Goal: Task Accomplishment & Management: Use online tool/utility

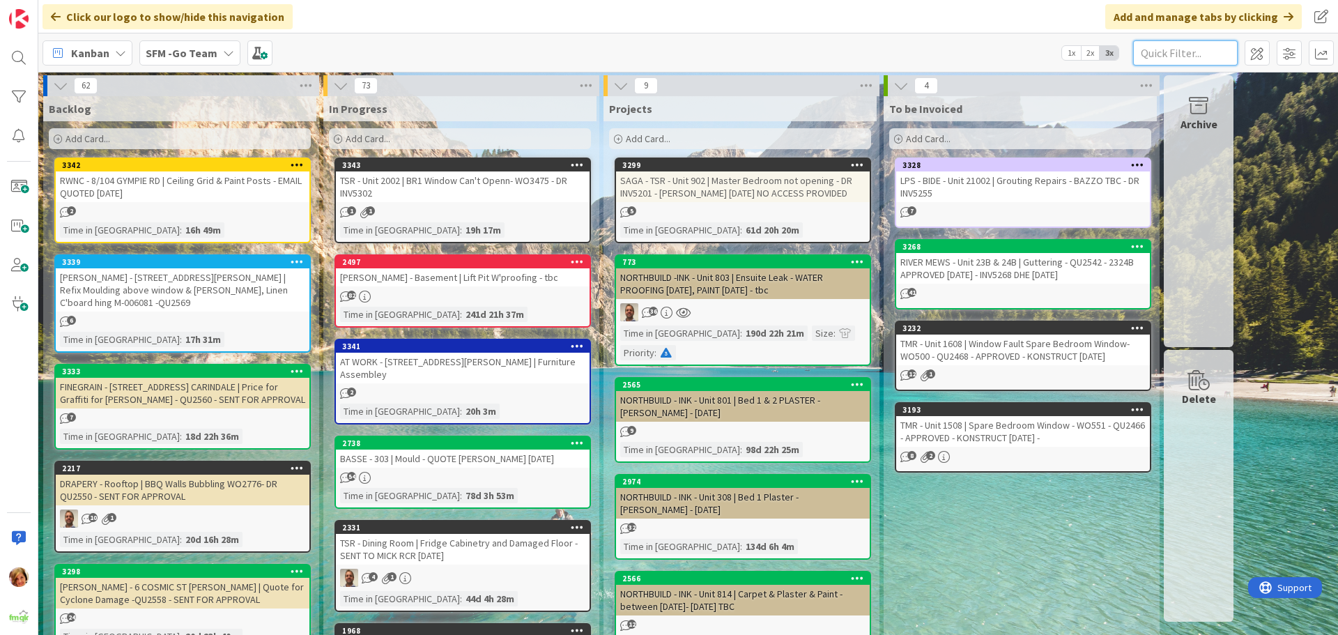
click at [1154, 45] on input "text" at bounding box center [1185, 52] width 105 height 25
type input "201"
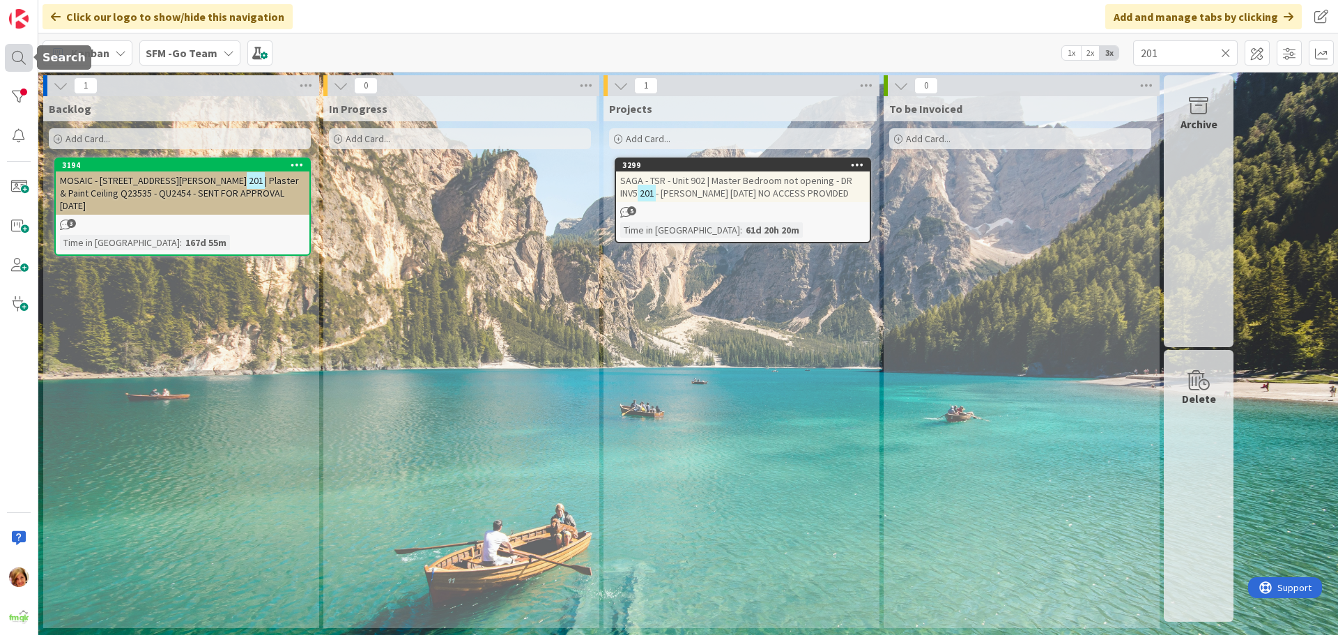
click at [19, 55] on div at bounding box center [19, 58] width 28 height 28
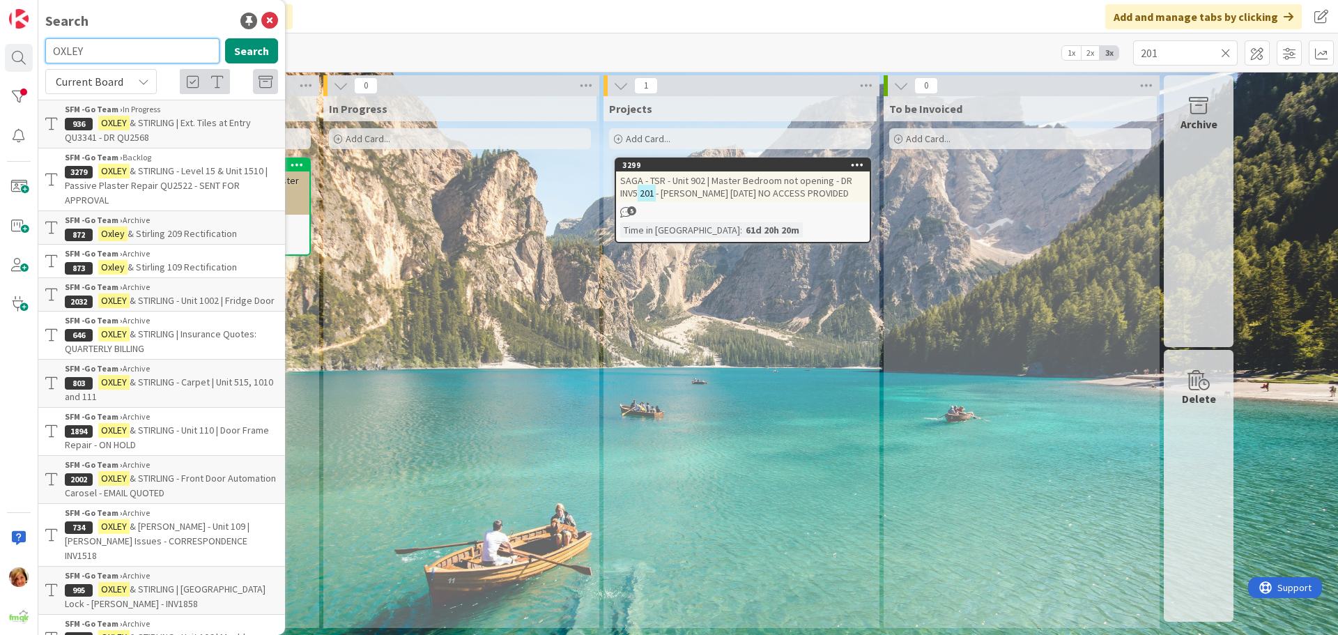
click at [121, 54] on input "OXLEY" at bounding box center [132, 50] width 174 height 25
type input "O"
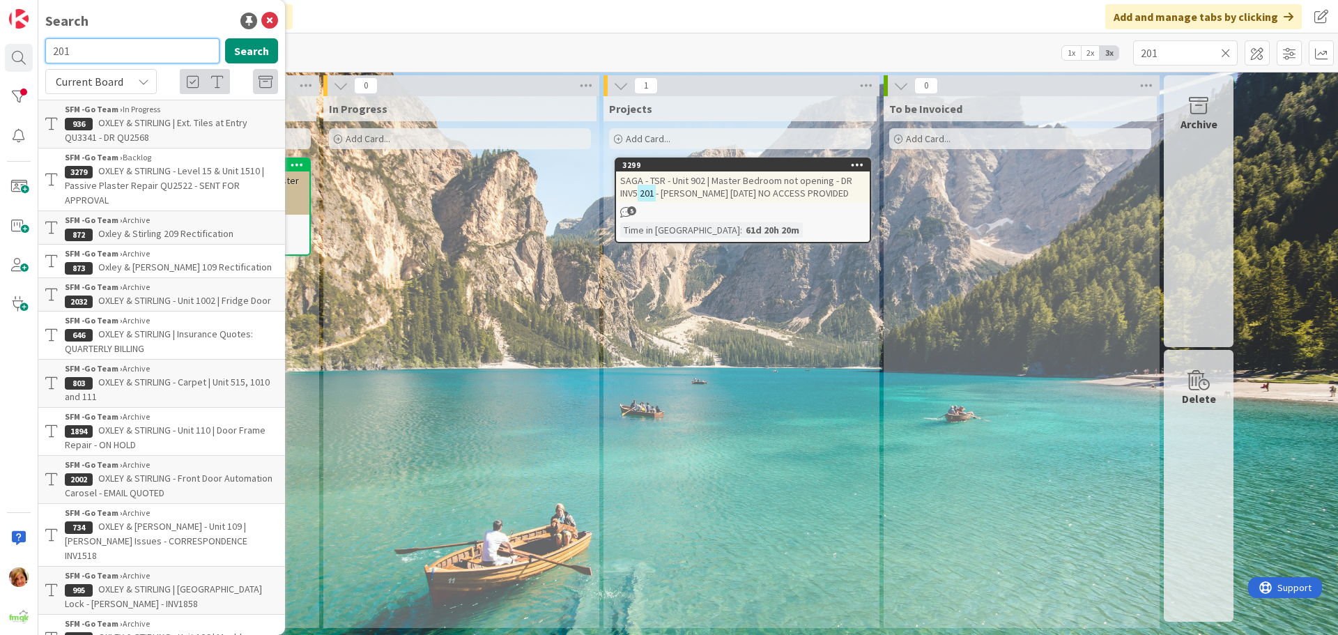
type input "201"
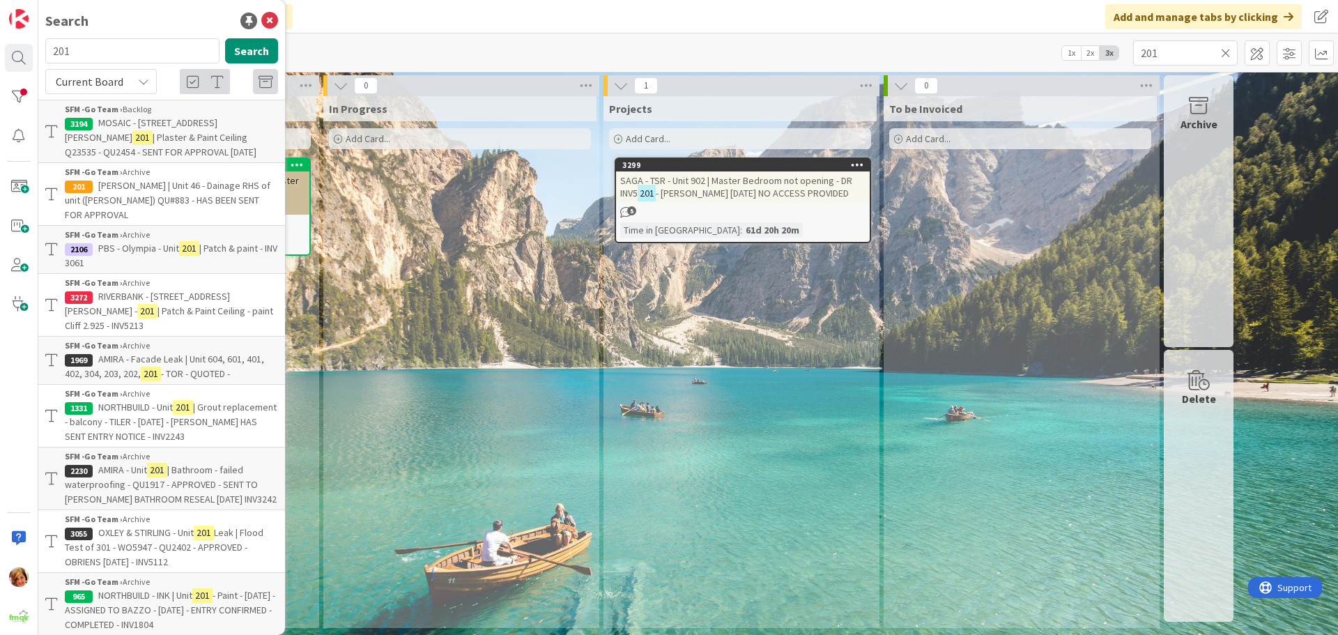
scroll to position [59, 0]
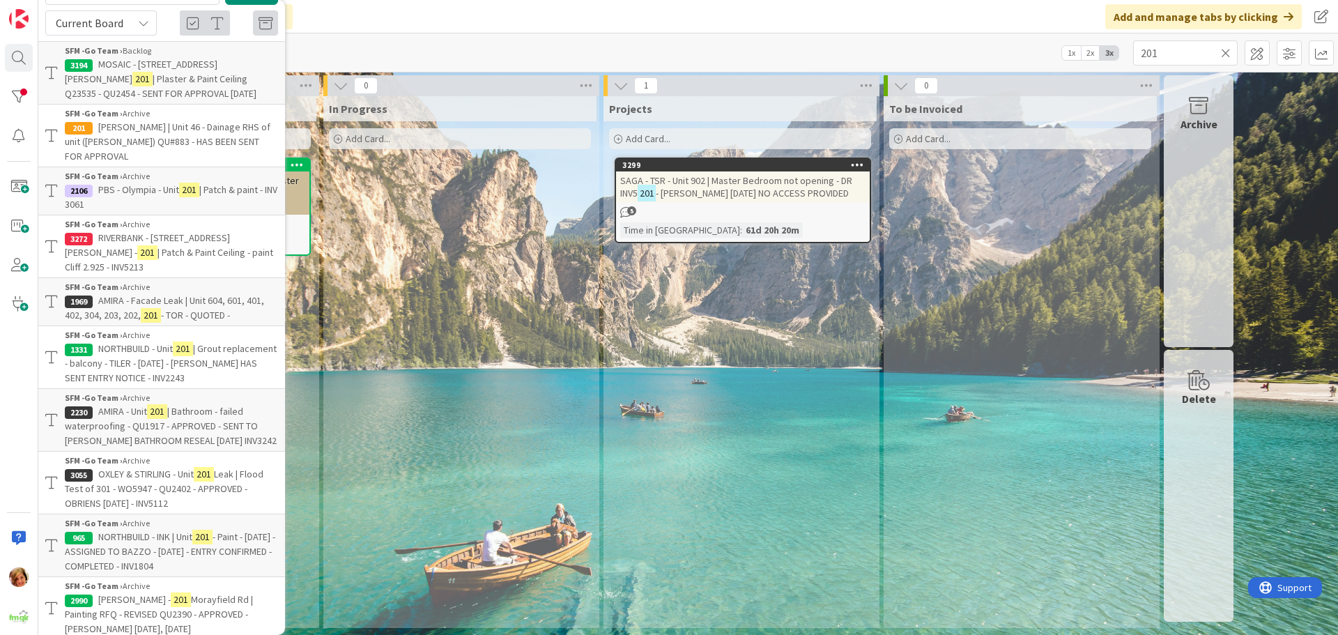
click at [155, 468] on span "OXLEY & STIRLING - Unit" at bounding box center [145, 474] width 95 height 13
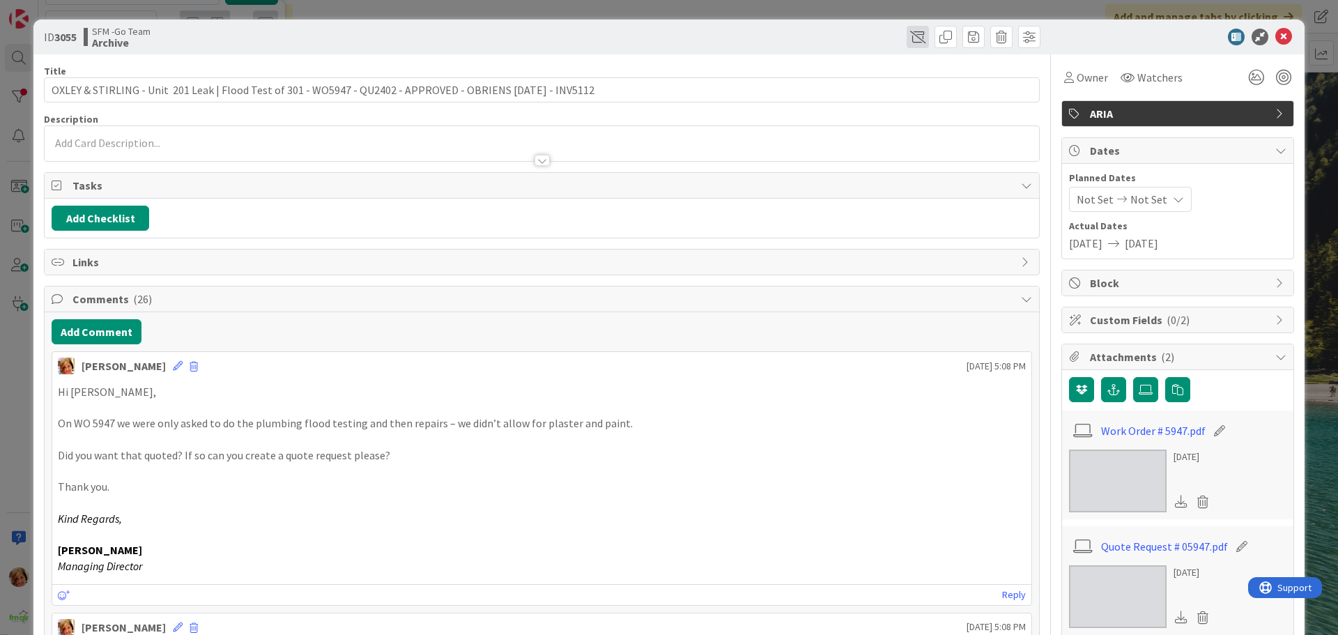
click at [907, 36] on span at bounding box center [918, 37] width 22 height 22
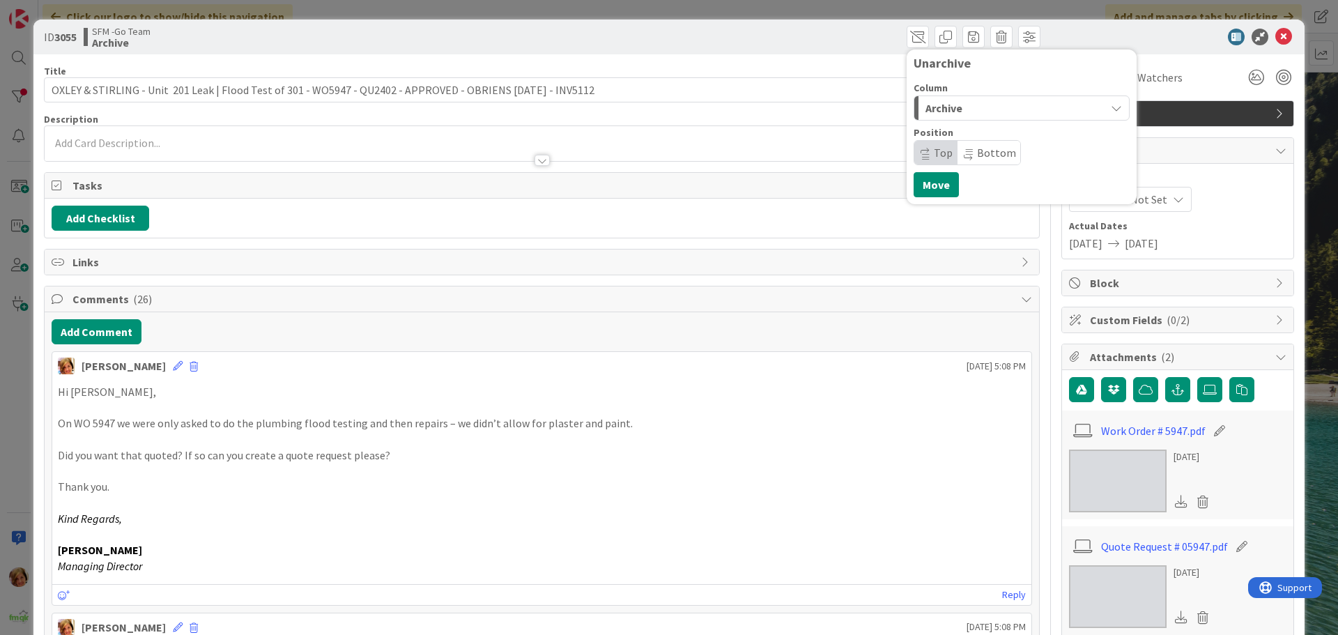
click at [966, 101] on div "Archive" at bounding box center [1013, 108] width 183 height 22
click at [947, 168] on span "In Progress" at bounding box center [972, 163] width 50 height 17
click at [920, 183] on button "Move" at bounding box center [936, 184] width 45 height 25
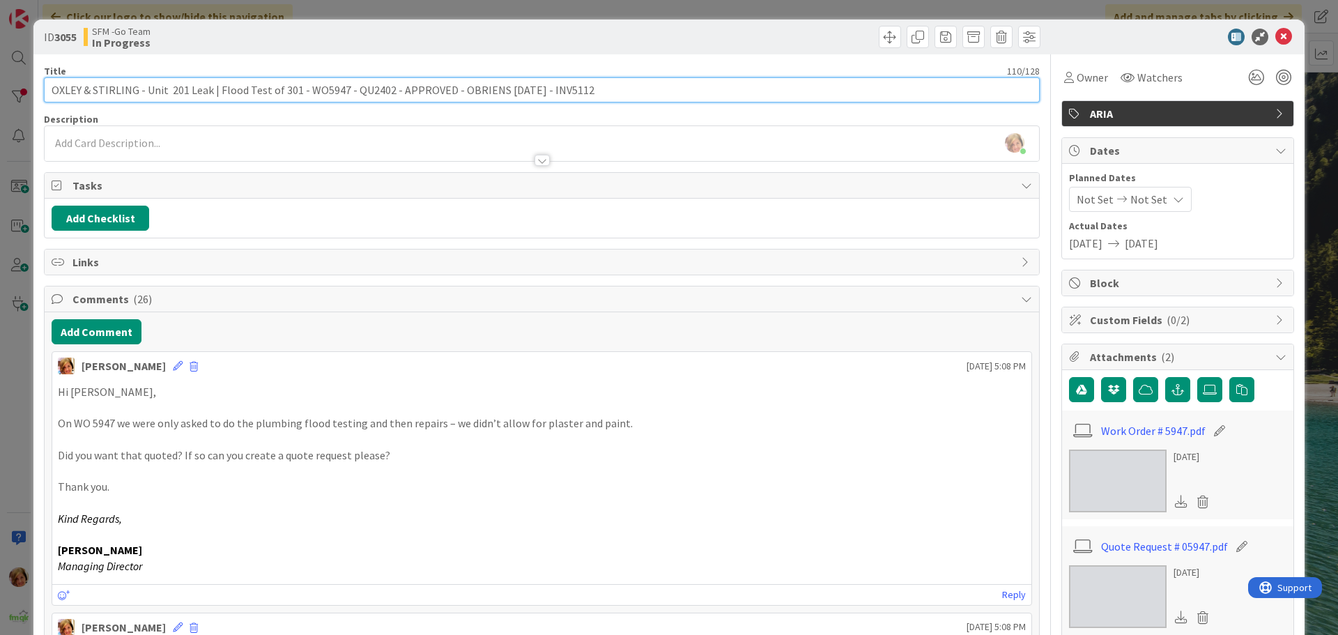
drag, startPoint x: 652, startPoint y: 90, endPoint x: 377, endPoint y: 84, distance: 274.7
click at [377, 84] on input "OXLEY & STIRLING - Unit 201 Leak | Flood Test of 301 - WO5947 - QU2402 - APPROV…" at bounding box center [542, 89] width 996 height 25
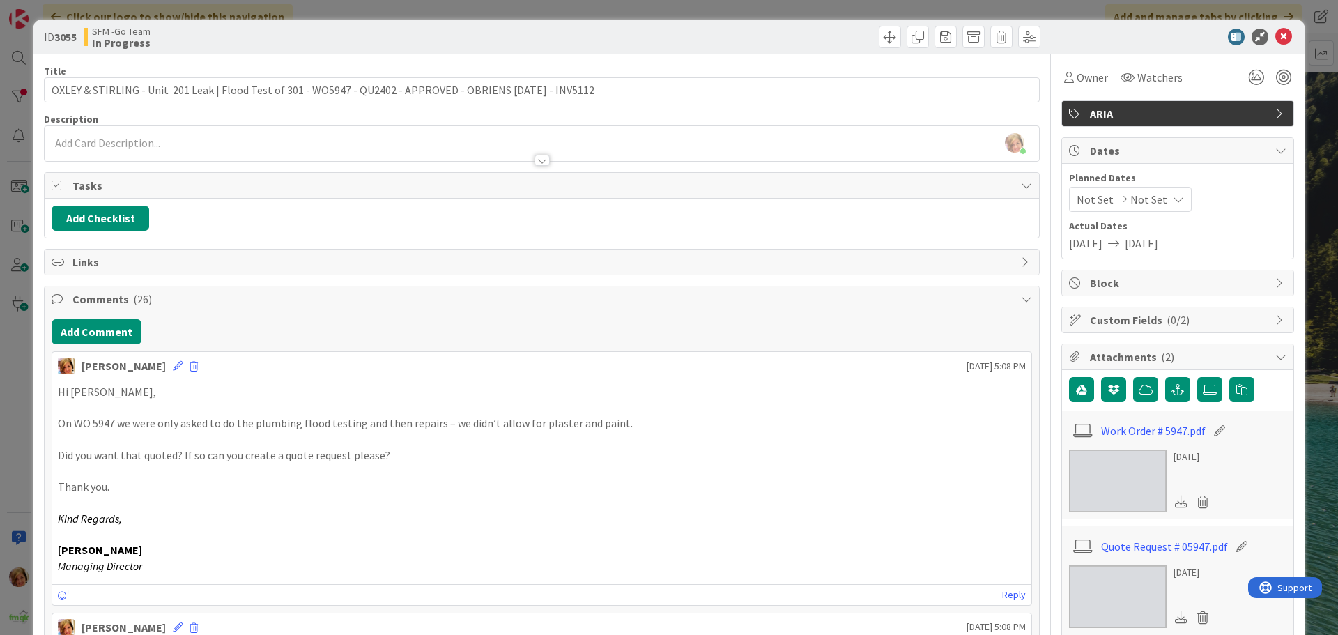
click at [98, 136] on div "[PERSON_NAME] just joined" at bounding box center [542, 143] width 995 height 35
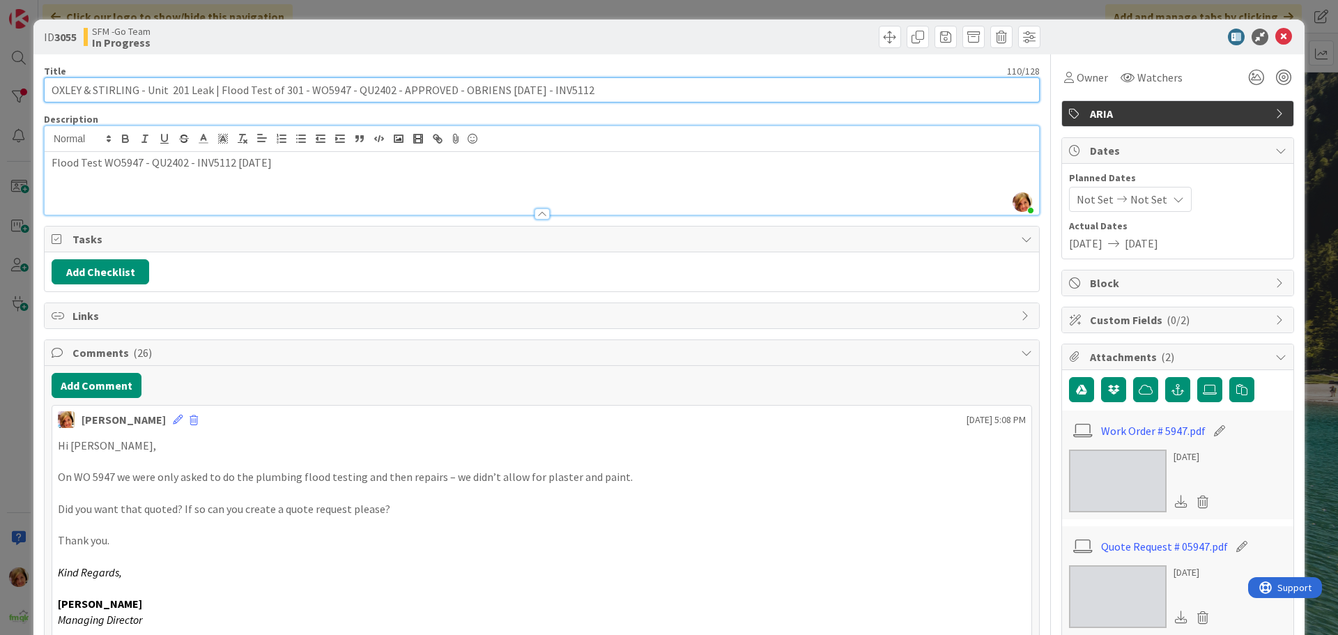
drag, startPoint x: 599, startPoint y: 89, endPoint x: 217, endPoint y: 96, distance: 382.0
click at [217, 96] on input "OXLEY & STIRLING - Unit 201 Leak | Flood Test of 301 - WO5947 - QU2402 - APPROV…" at bounding box center [542, 89] width 996 height 25
type input "OXLEY & STIRLING - Unit 201 Leak | Plaster & Paint Quote"
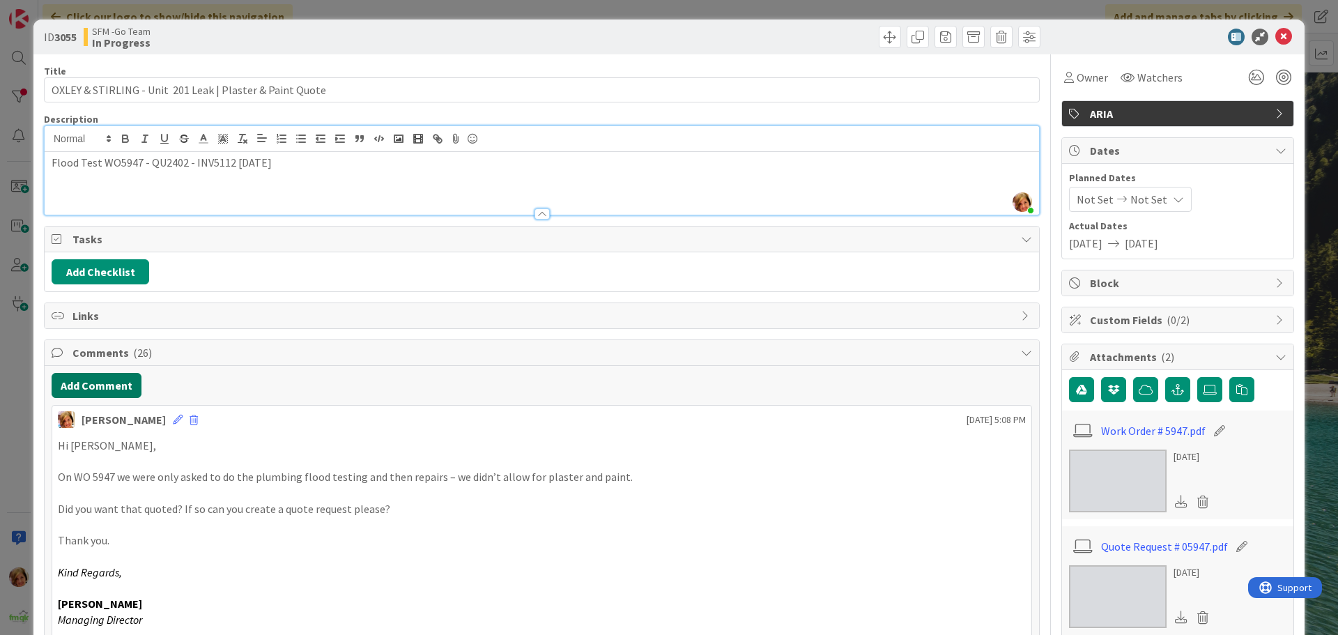
click at [116, 388] on button "Add Comment" at bounding box center [97, 385] width 90 height 25
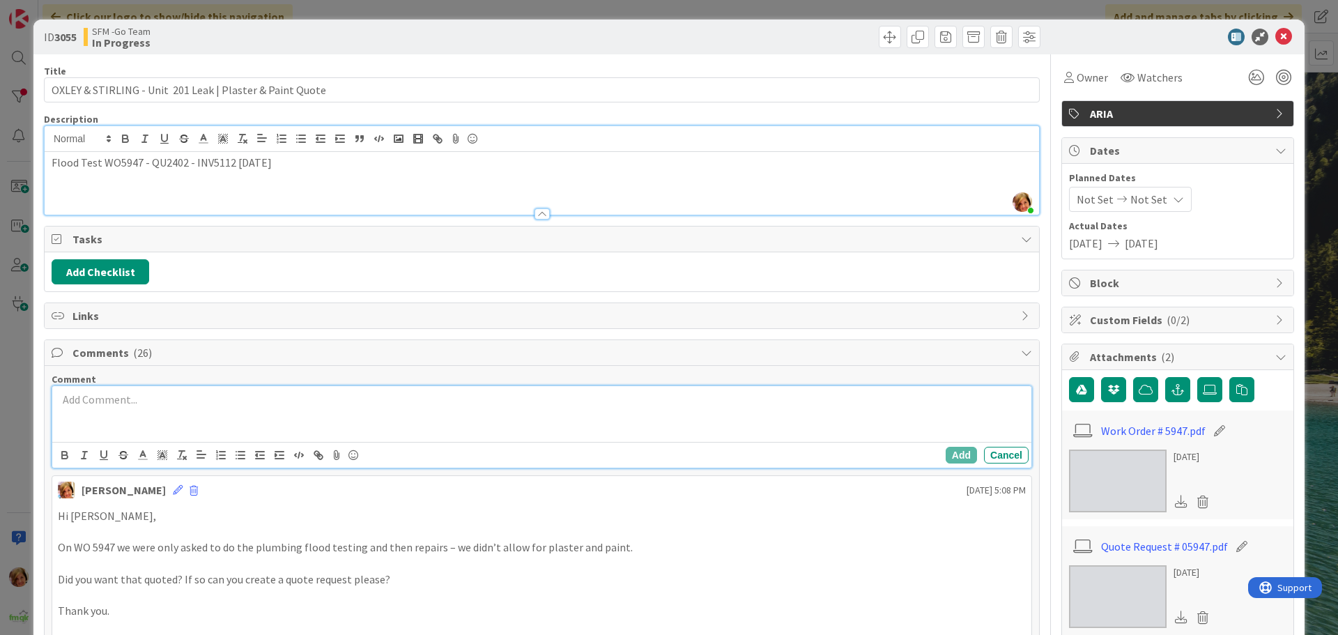
click at [116, 413] on div at bounding box center [541, 414] width 979 height 56
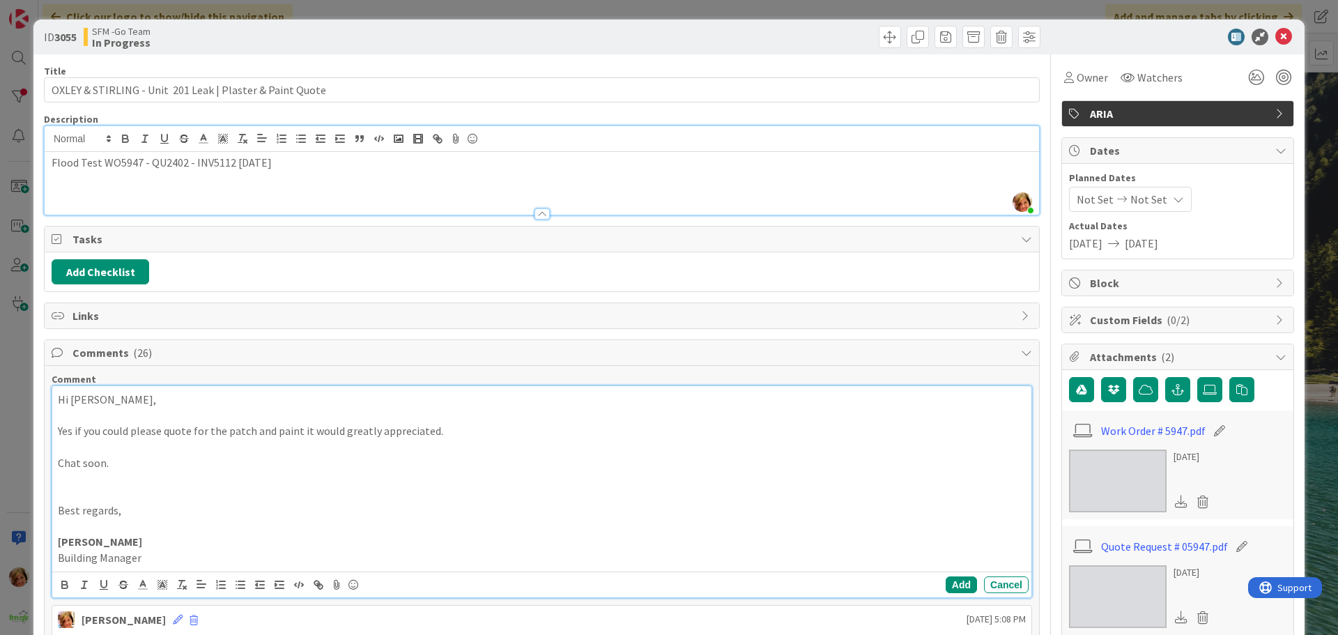
scroll to position [209, 0]
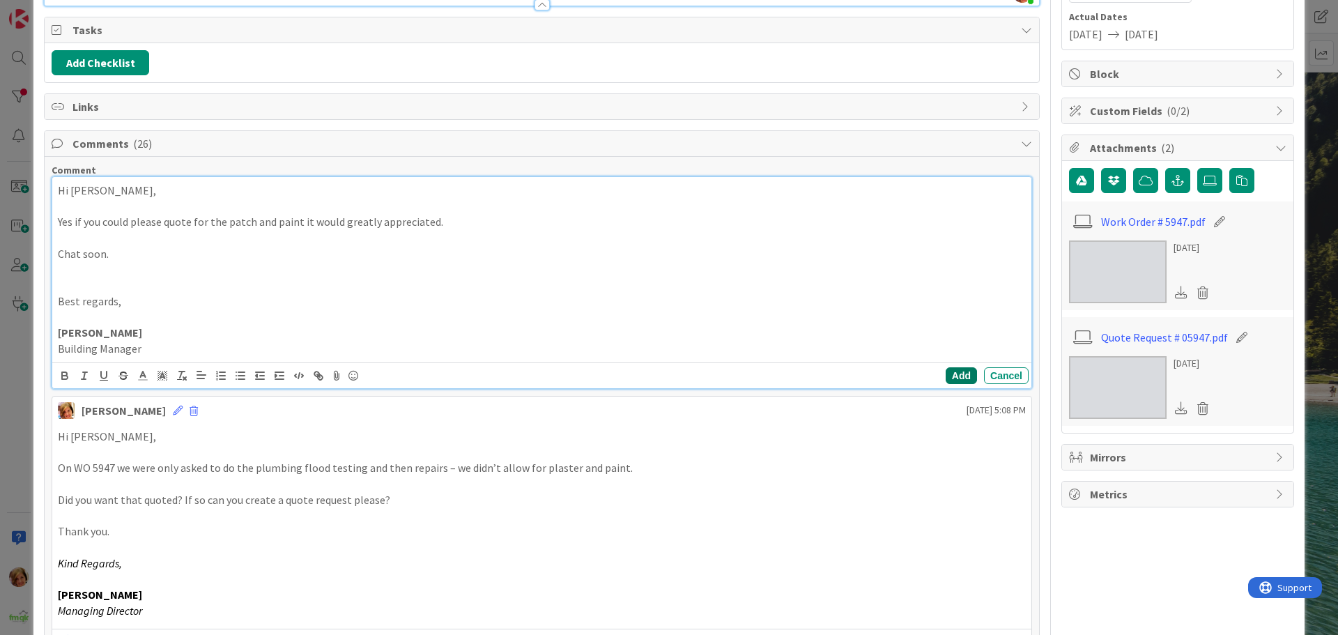
click at [949, 372] on button "Add" at bounding box center [961, 375] width 31 height 17
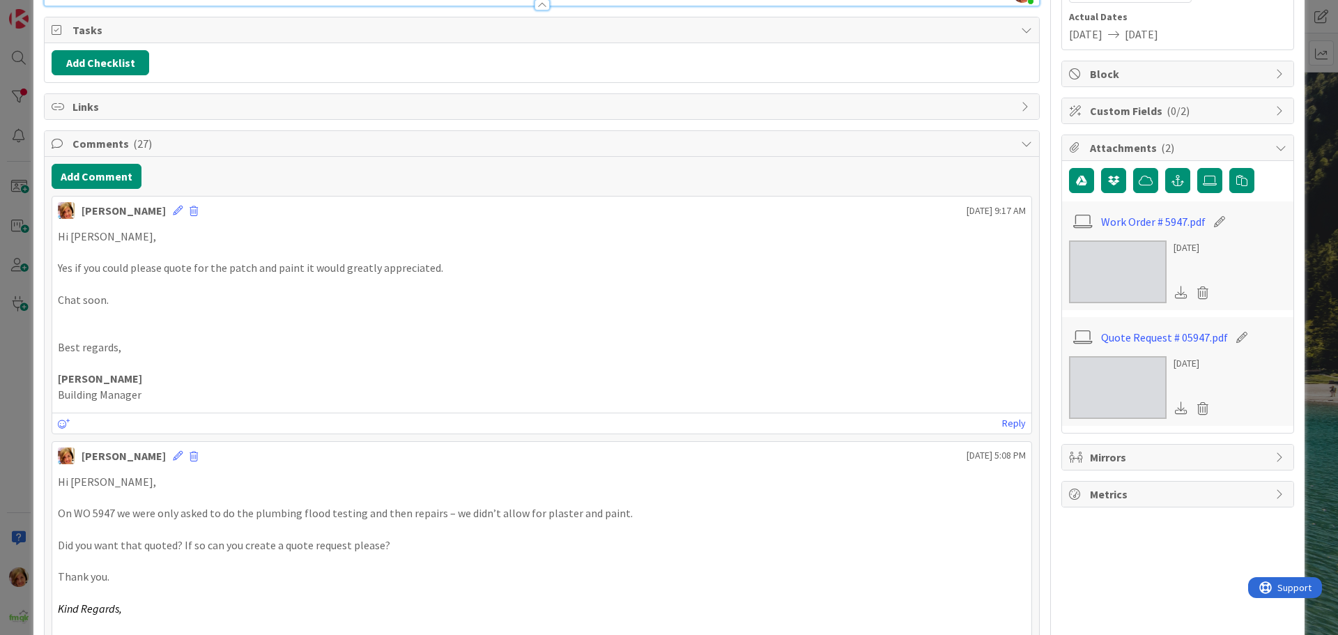
scroll to position [0, 0]
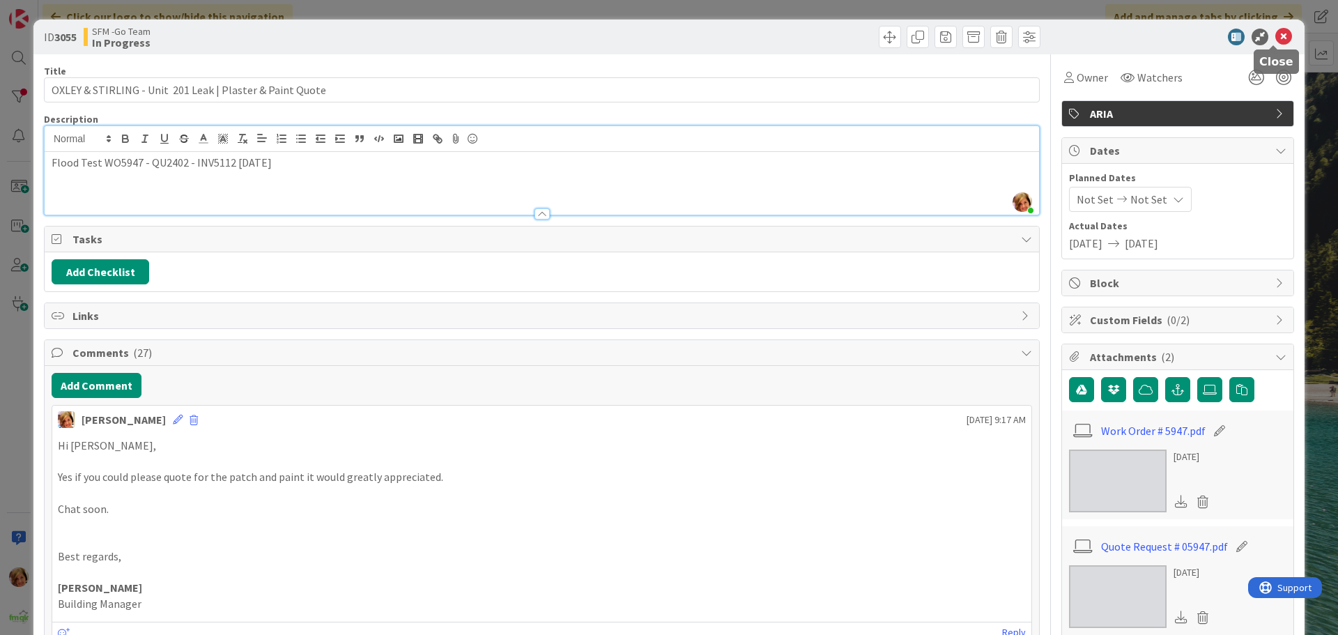
click at [1275, 39] on icon at bounding box center [1283, 37] width 17 height 17
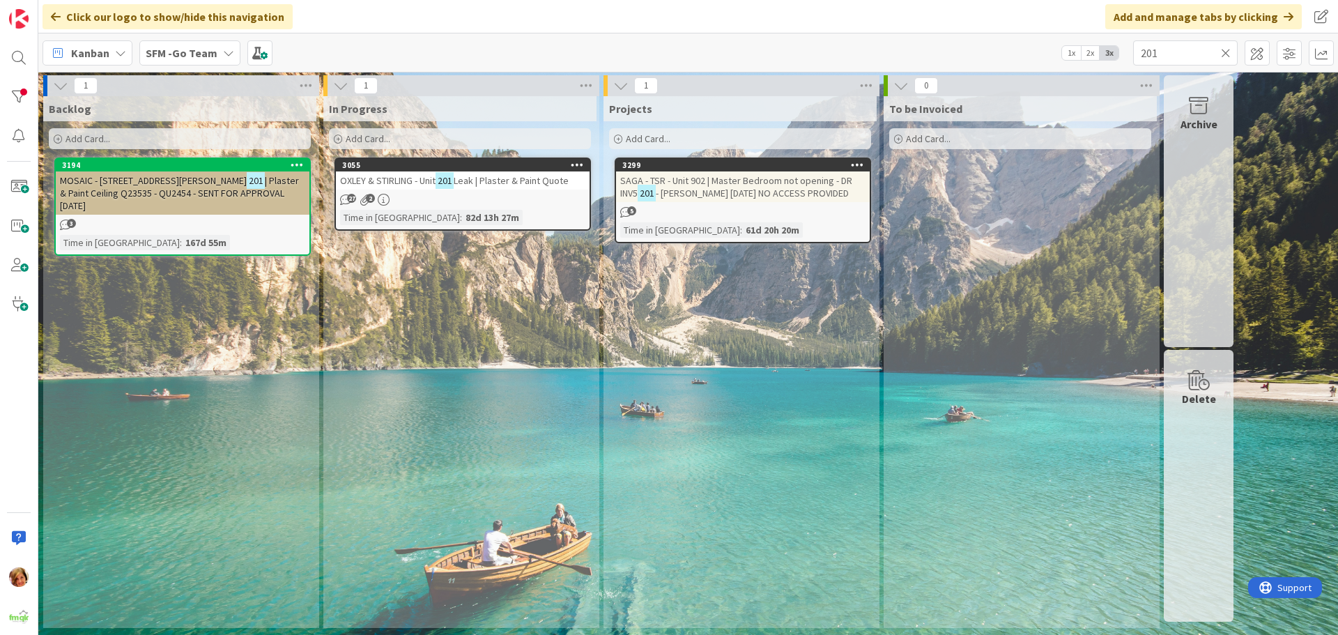
click at [1224, 48] on icon at bounding box center [1226, 53] width 10 height 13
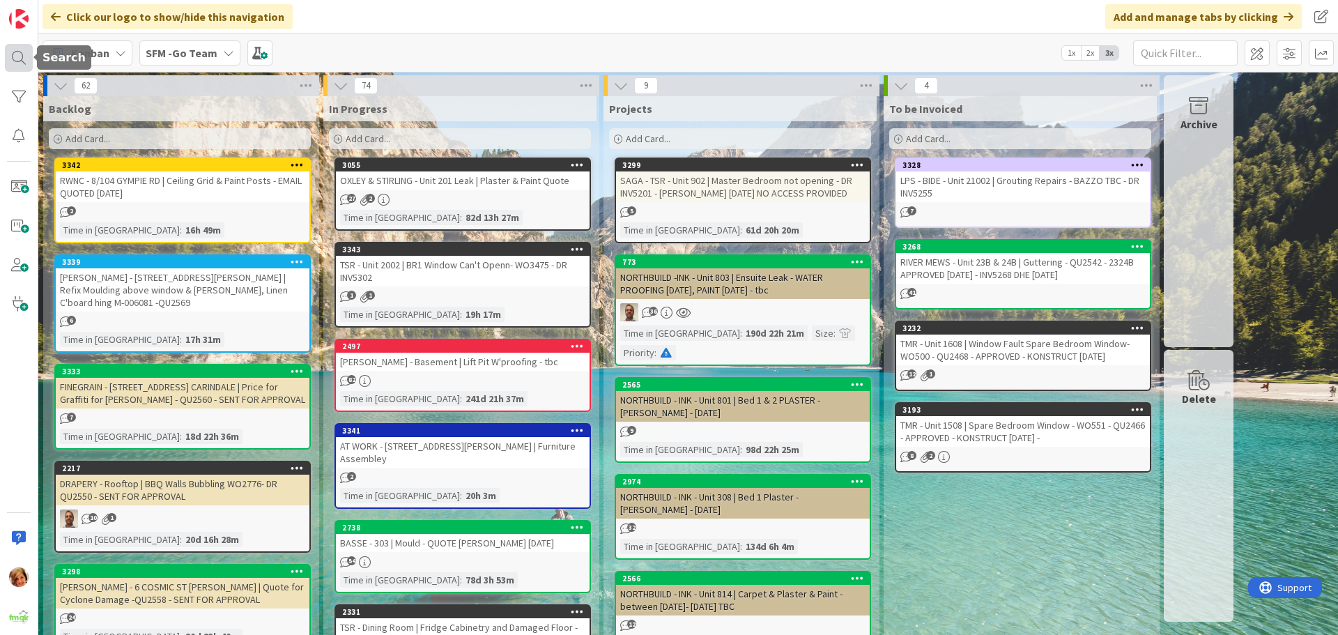
click at [19, 52] on div at bounding box center [19, 58] width 28 height 28
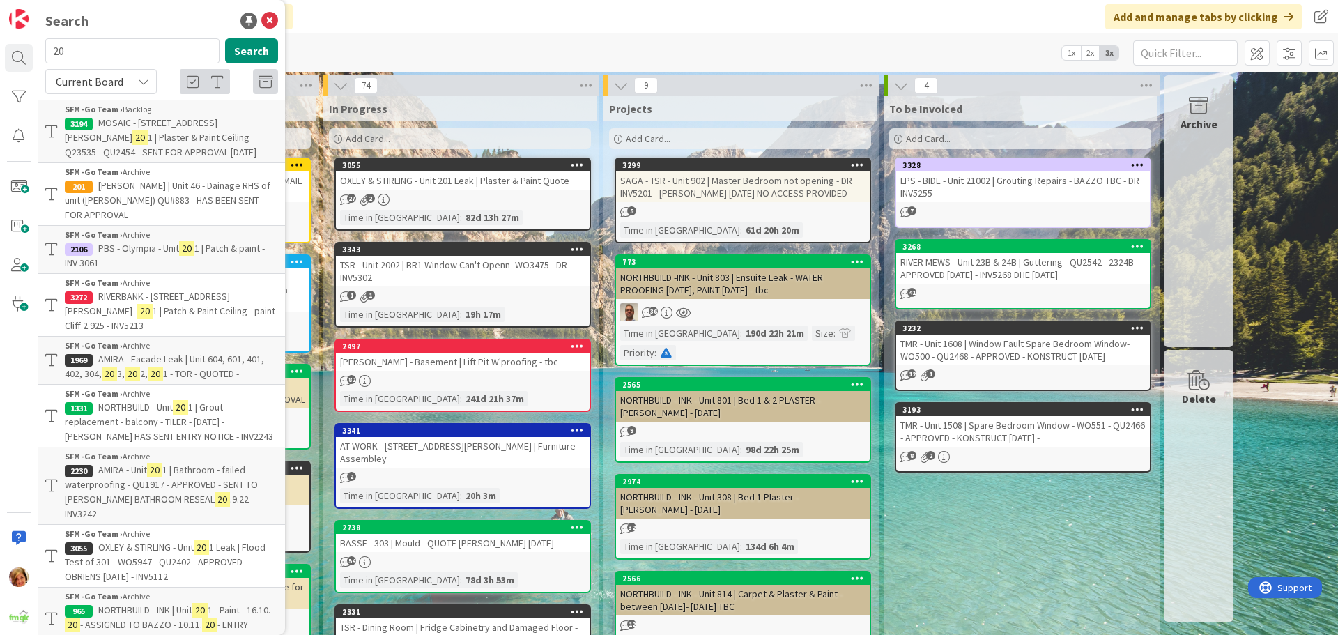
type input "2"
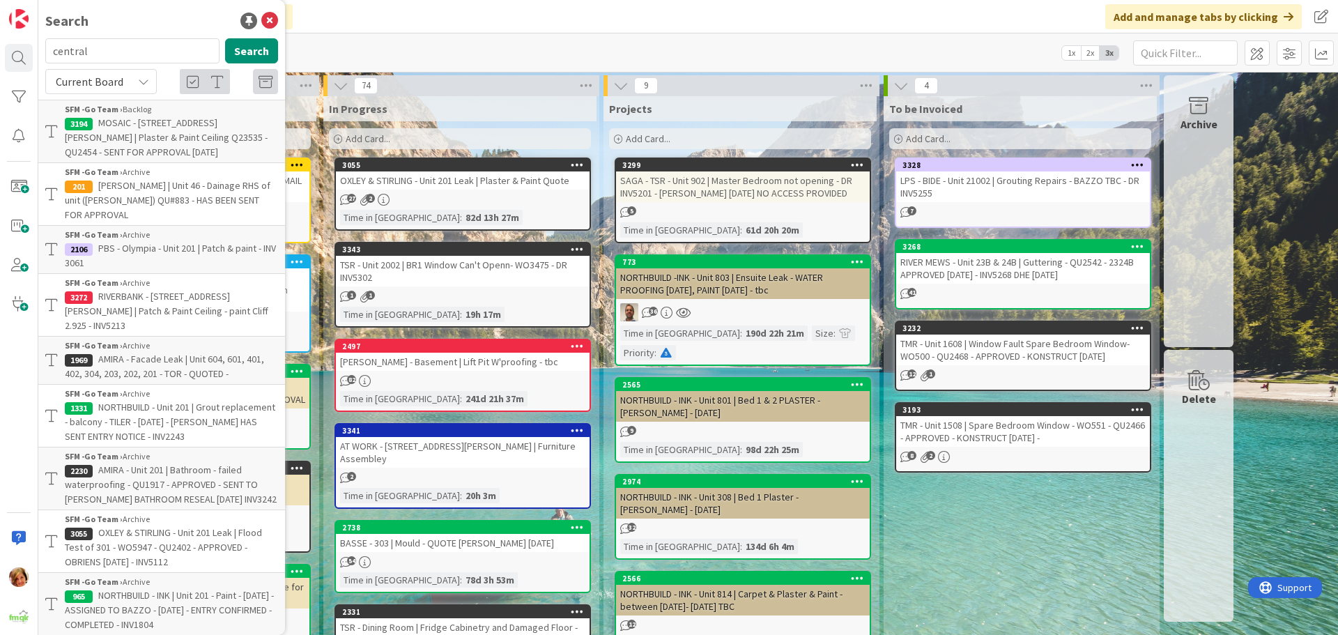
type input "central"
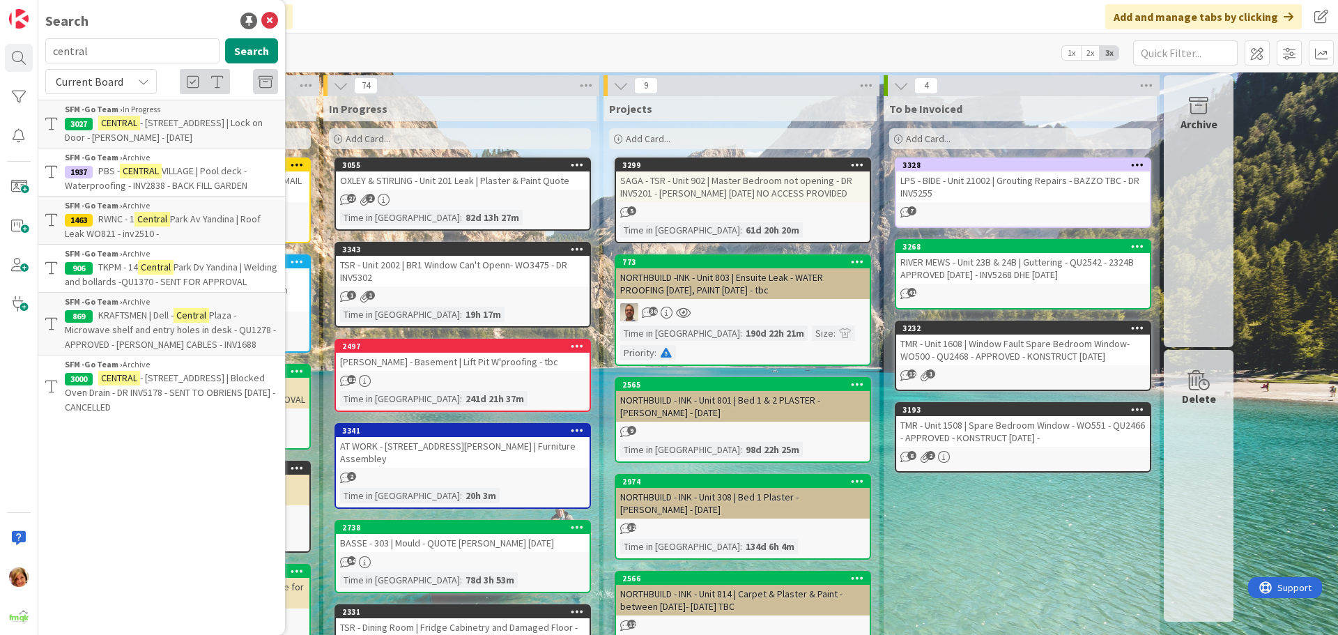
click at [149, 125] on span "- [STREET_ADDRESS] | Lock on Door - [PERSON_NAME] - [DATE]" at bounding box center [164, 129] width 198 height 27
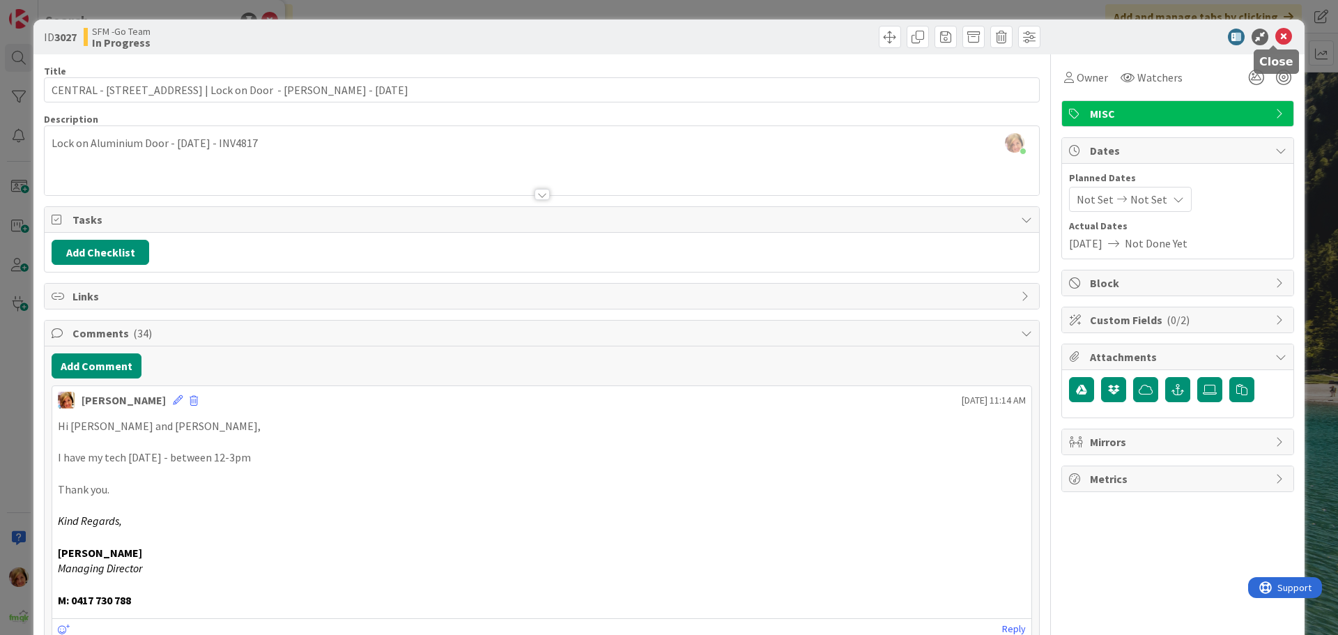
click at [1276, 31] on icon at bounding box center [1283, 37] width 17 height 17
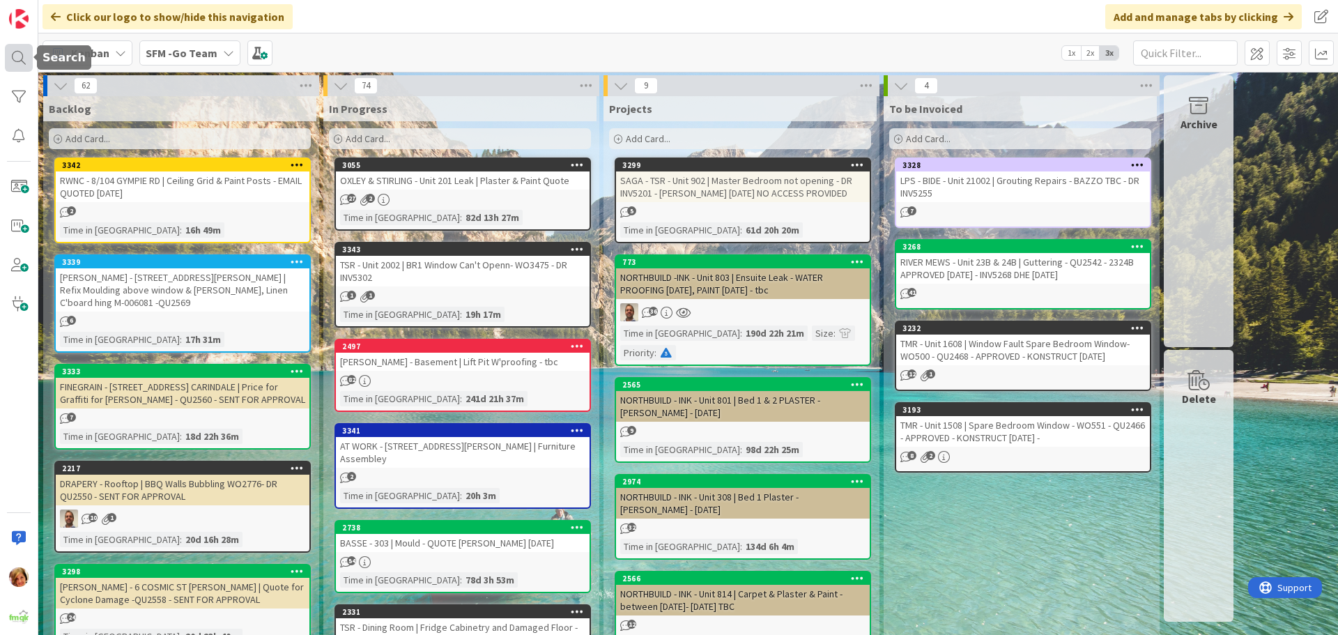
click at [19, 60] on div at bounding box center [19, 58] width 28 height 28
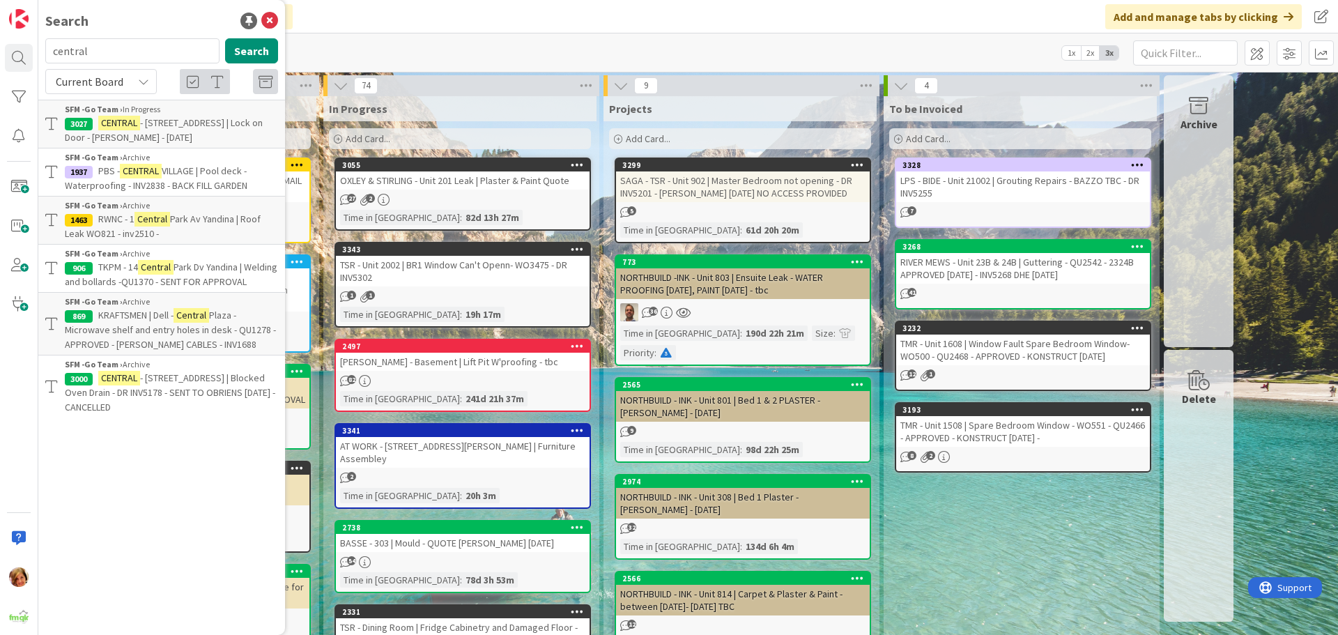
click at [462, 133] on div "Add Card..." at bounding box center [460, 138] width 262 height 21
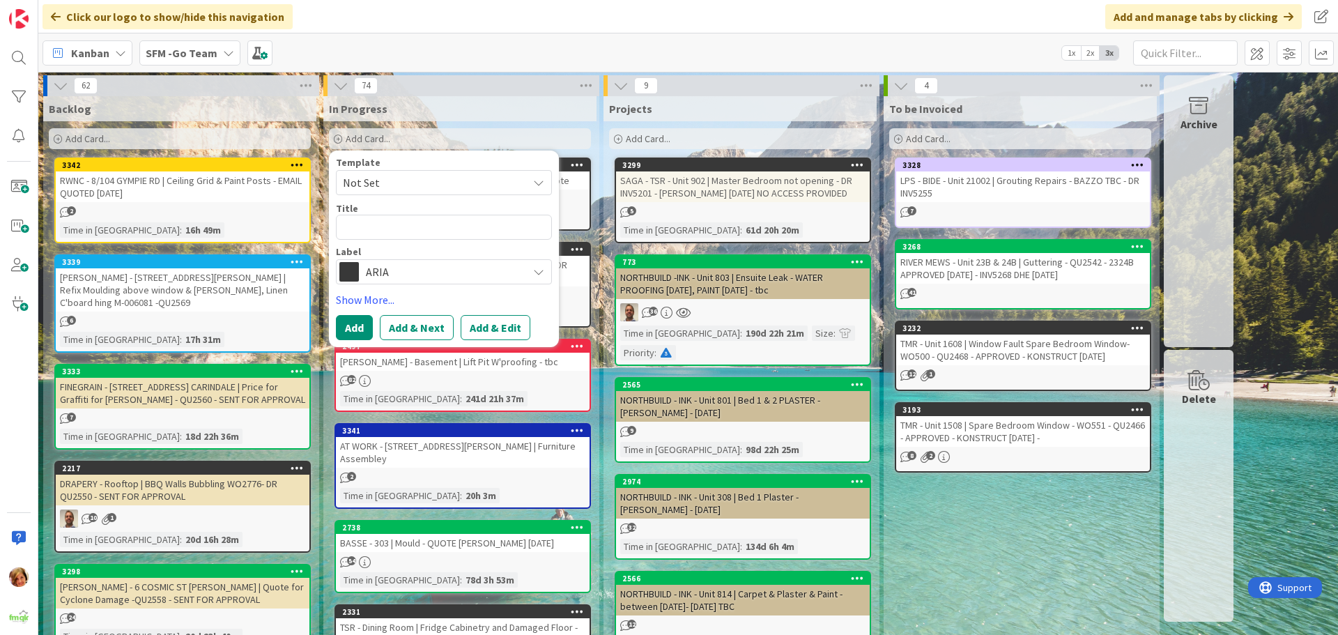
type textarea "C"
type textarea "x"
type textarea "CD"
type textarea "x"
type textarea "CDE"
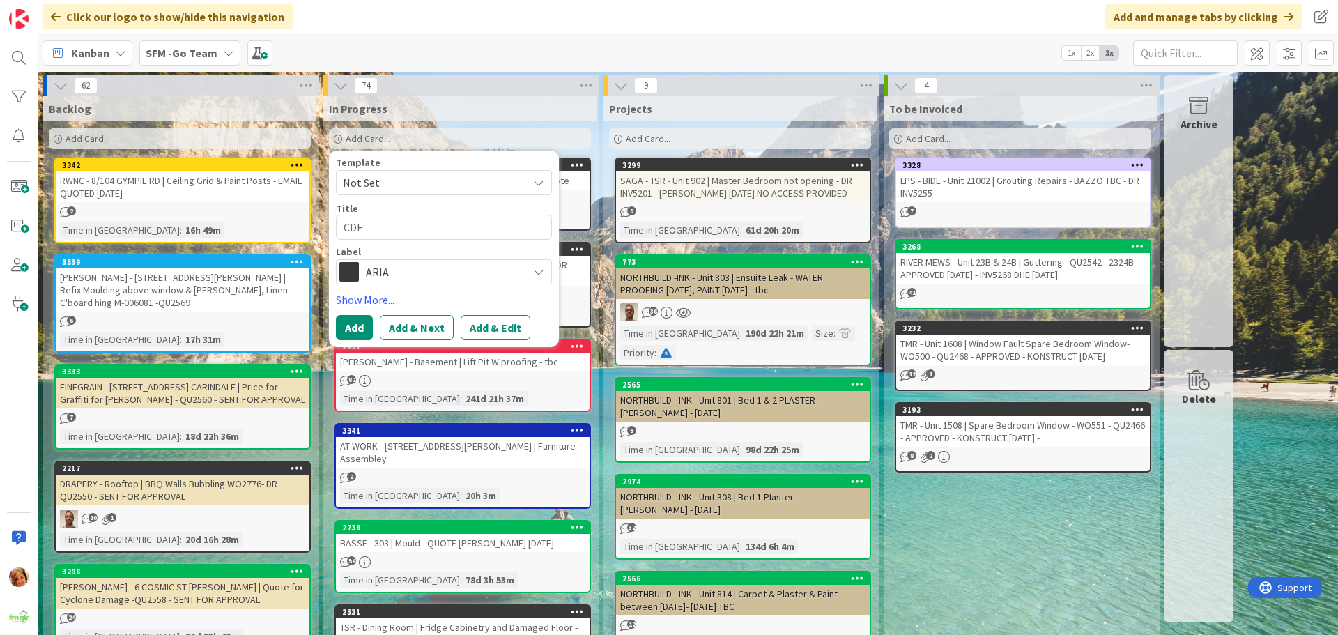
type textarea "x"
type textarea "CD"
type textarea "x"
type textarea "C"
type textarea "x"
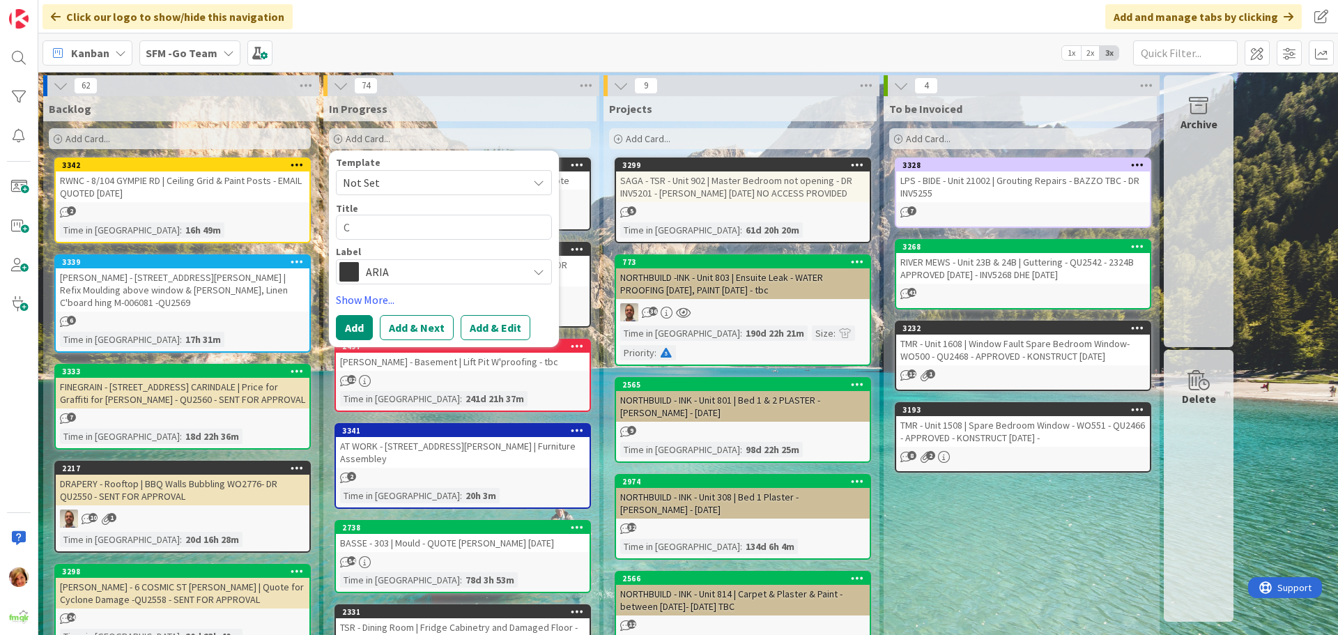
type textarea "CE"
type textarea "x"
type textarea "CEN"
type textarea "x"
type textarea "CENT"
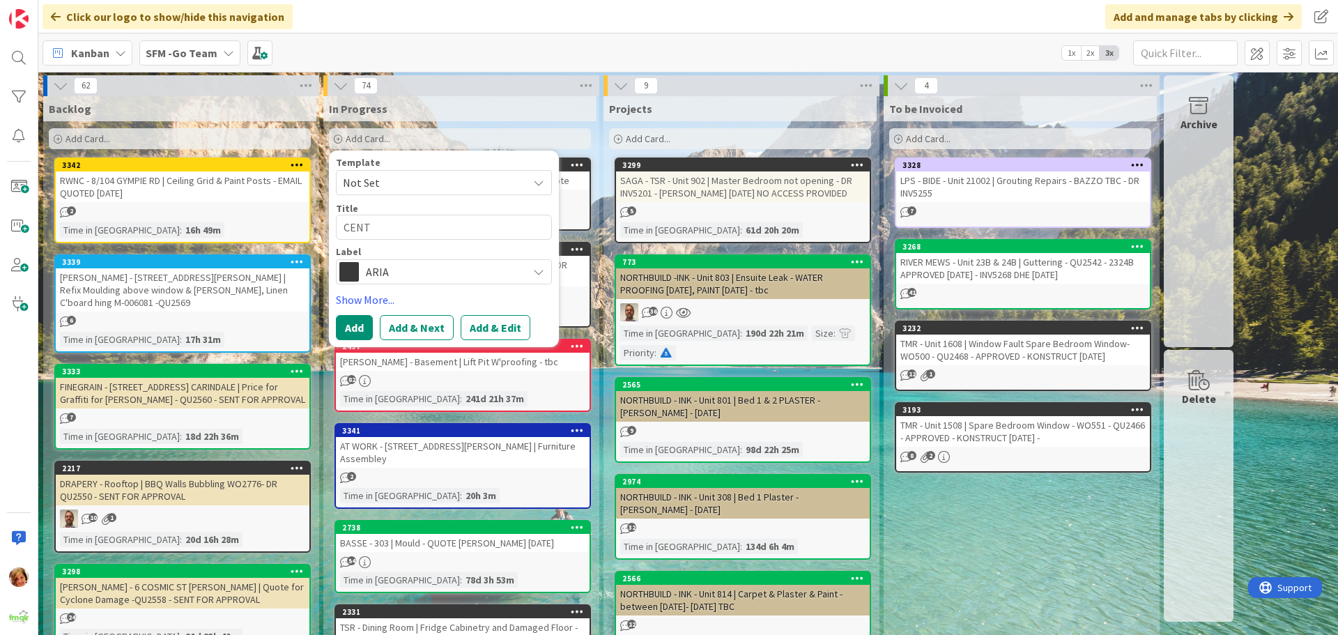
type textarea "x"
type textarea "CENTR"
type textarea "x"
type textarea "CENTRA"
type textarea "x"
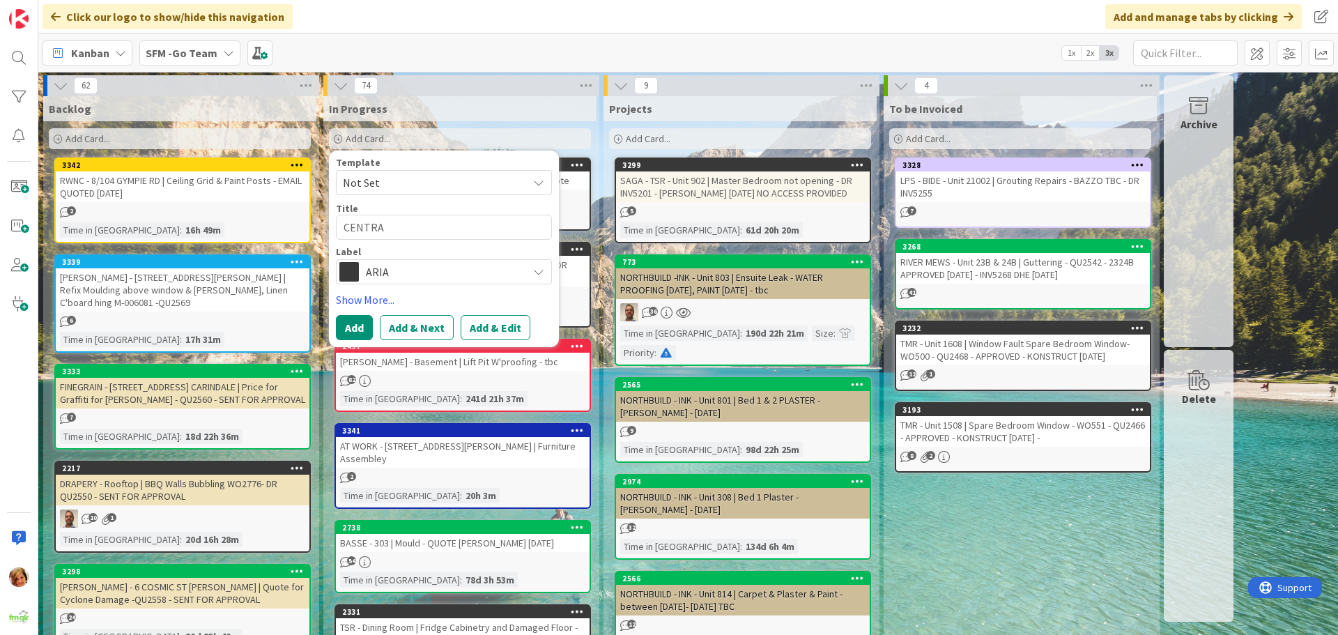
type textarea "CENTRAL"
type textarea "x"
type textarea "CENTRAL"
type textarea "x"
type textarea "CENTRAL -"
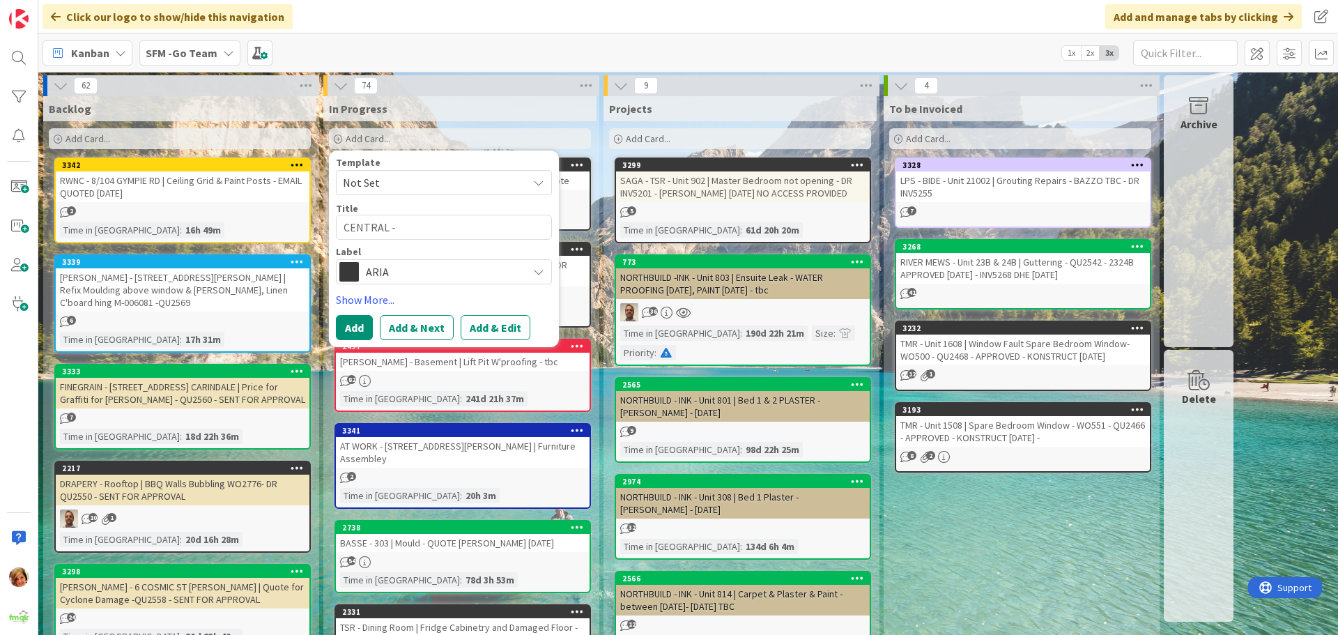
type textarea "x"
type textarea "CENTRAL -"
type textarea "x"
type textarea "CENTRAL -"
type textarea "x"
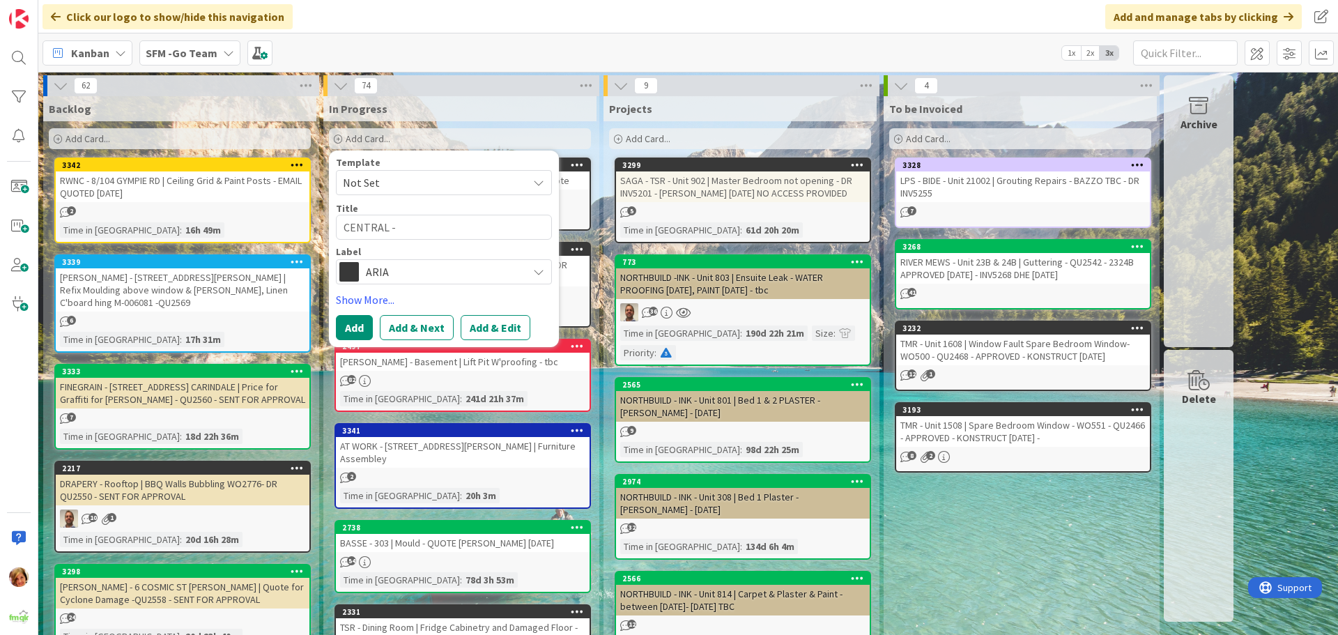
type textarea "CENTRAL"
type textarea "x"
type textarea "CENTRAL |"
type textarea "x"
type textarea "CENTRAL |"
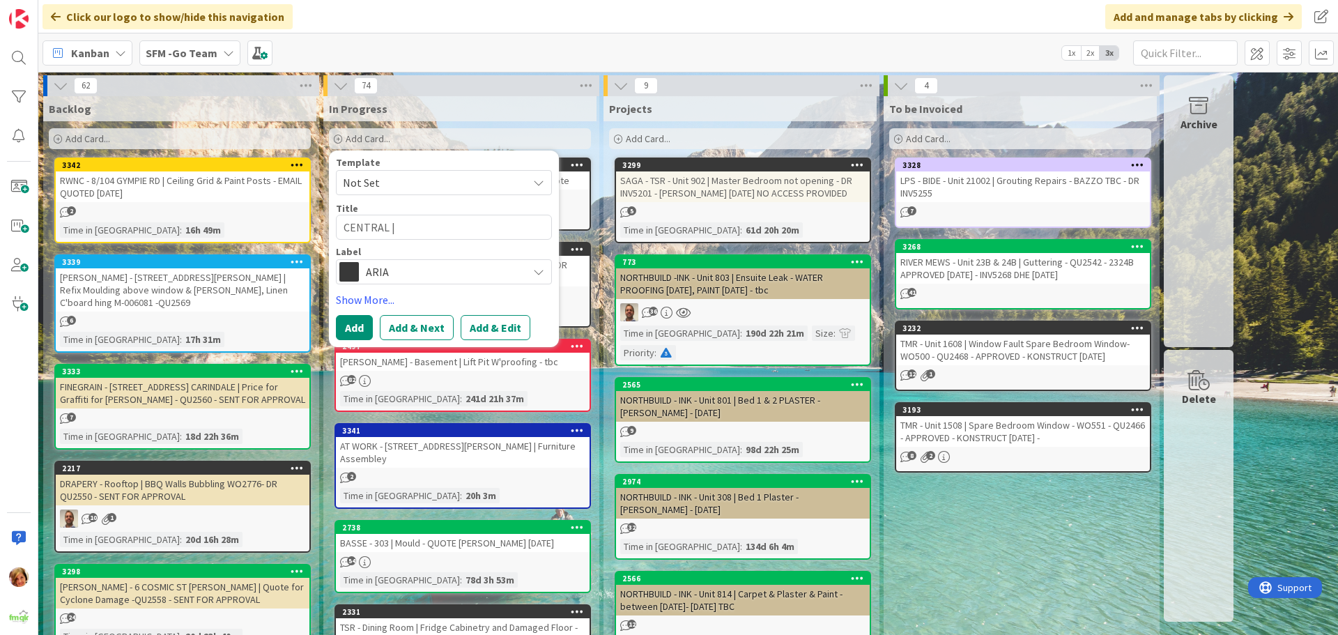
type textarea "x"
type textarea "CENTRAL | H"
type textarea "x"
type textarea "CENTRAL | Ha"
type textarea "x"
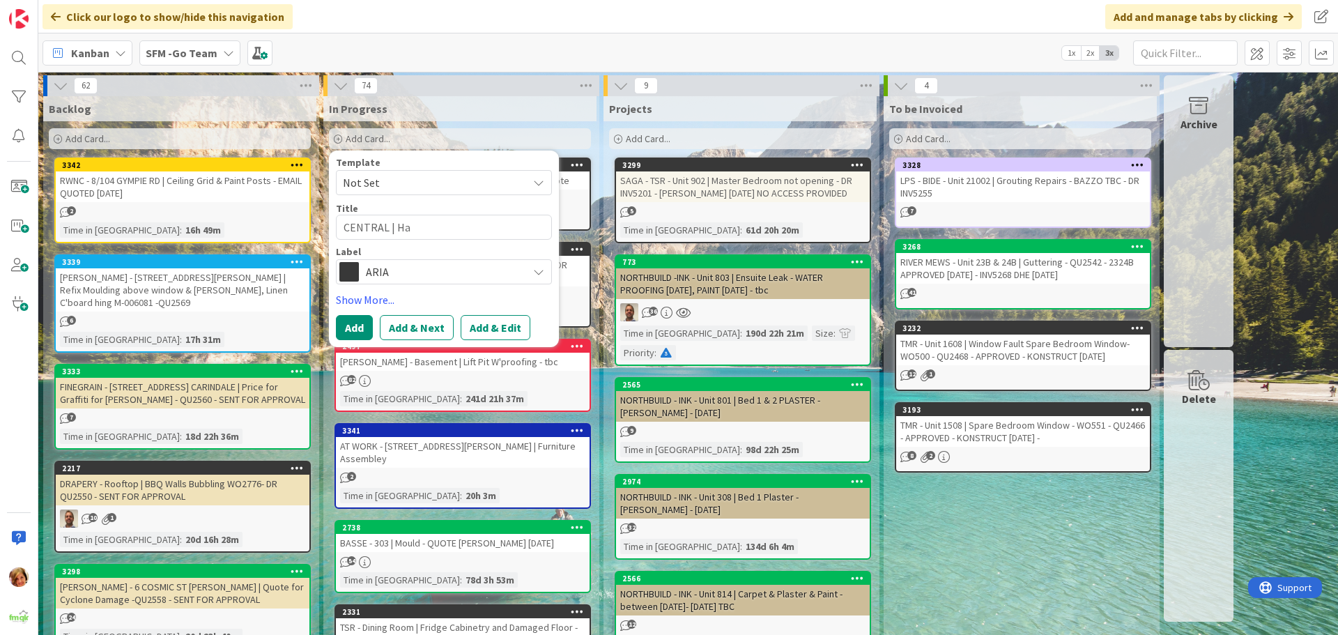
type textarea "CENTRAL | Hat"
type textarea "x"
type textarea "CENTRAL | Hatc"
type textarea "x"
type textarea "CENTRAL | Hatch"
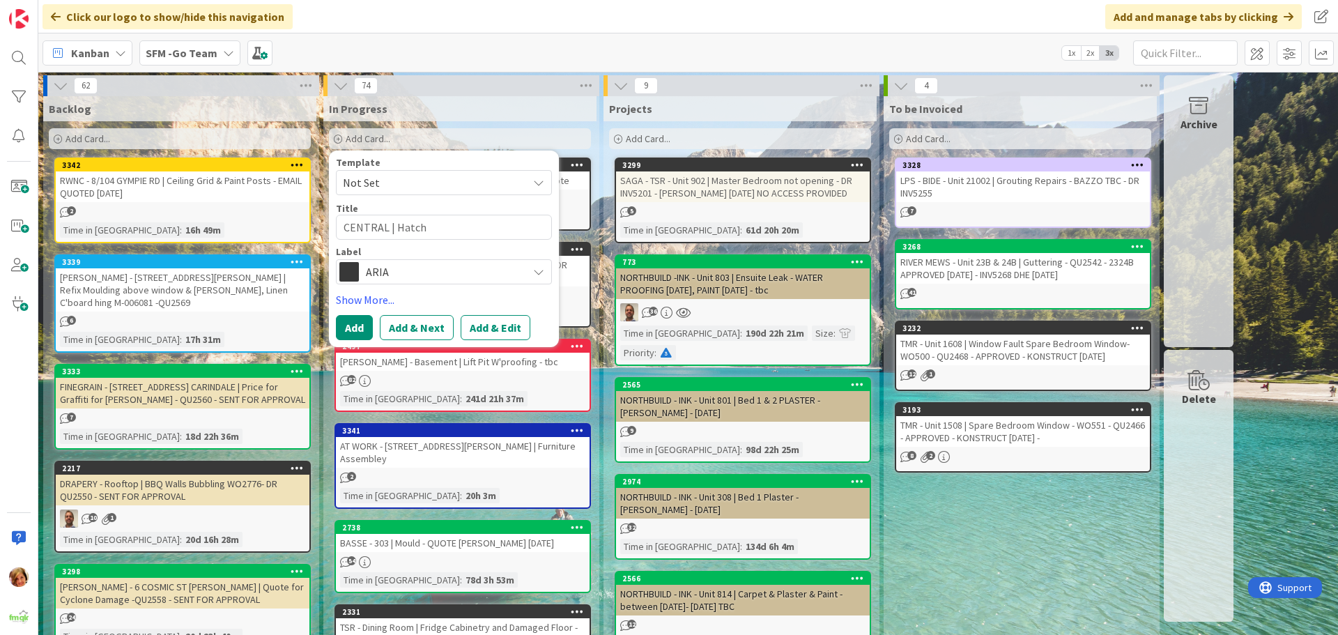
type textarea "x"
type textarea "CENTRAL | Hatch"
type textarea "x"
type textarea "CENTRAL | Hatch H"
type textarea "x"
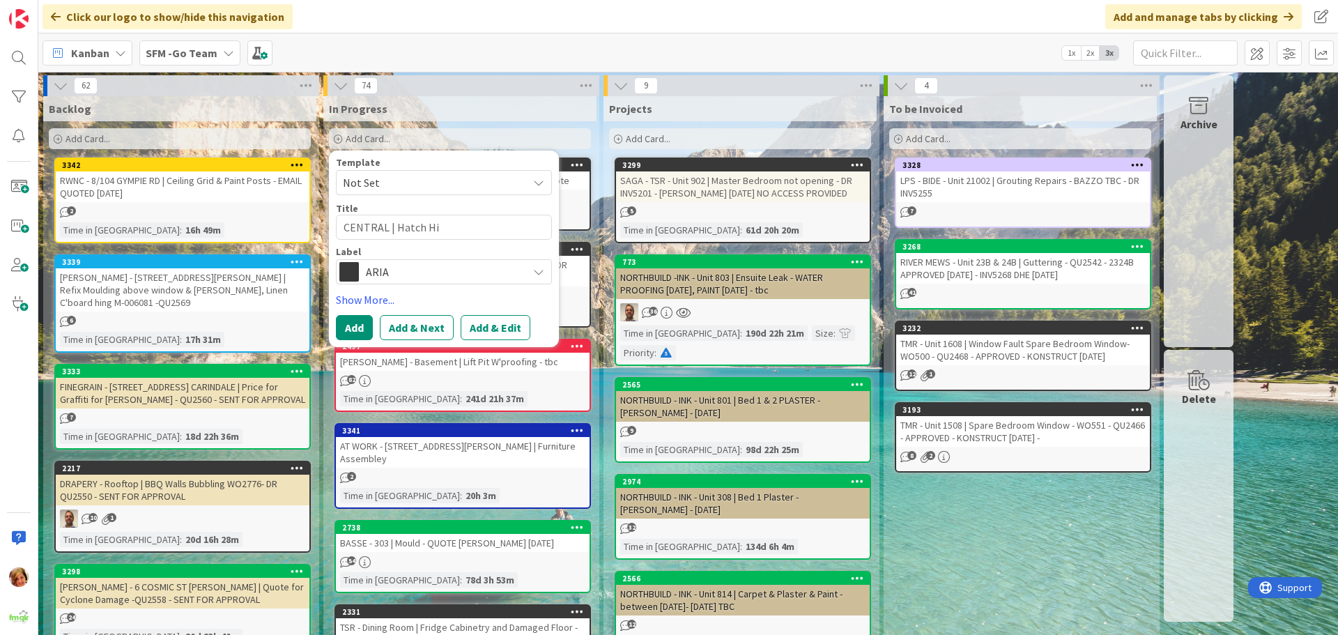
type textarea "CENTRAL | Hatch Hin"
type textarea "x"
type textarea "CENTRAL | [PERSON_NAME]"
type textarea "x"
type textarea "CENTRAL | Hatch Hinge"
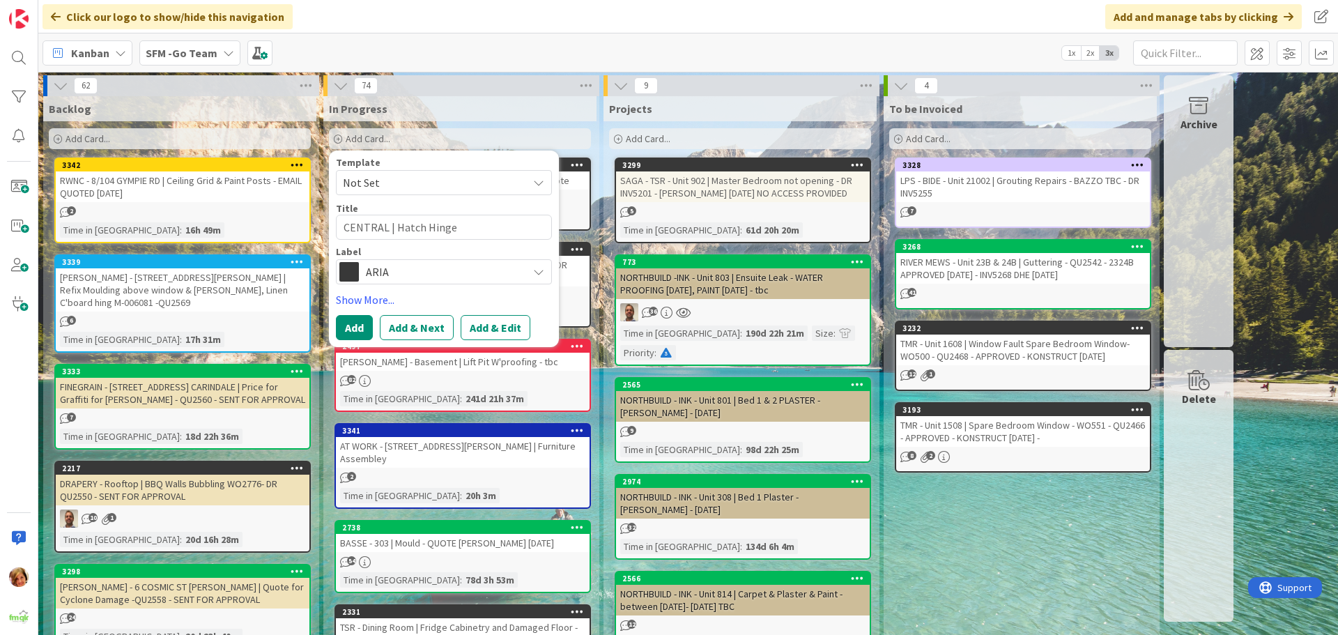
type textarea "x"
type textarea "CENTRAL | Hatch Hinges"
click at [454, 275] on span "ARIA" at bounding box center [443, 272] width 155 height 20
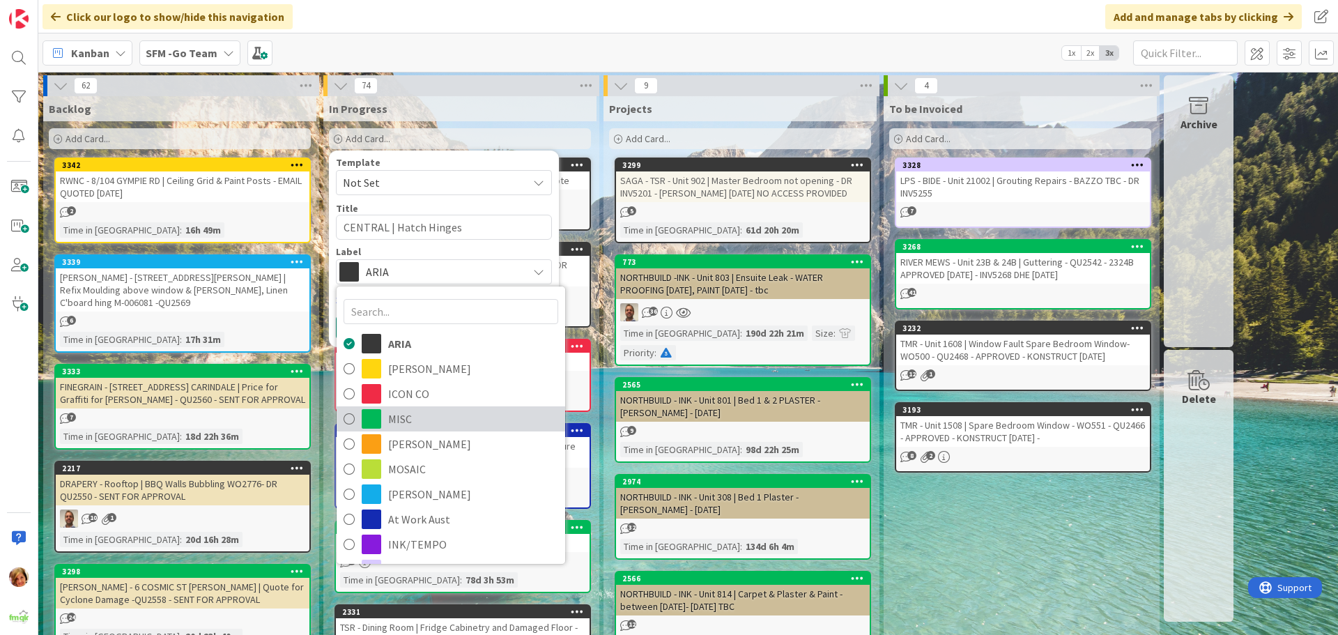
click at [387, 410] on link "MISC" at bounding box center [451, 418] width 229 height 25
type textarea "x"
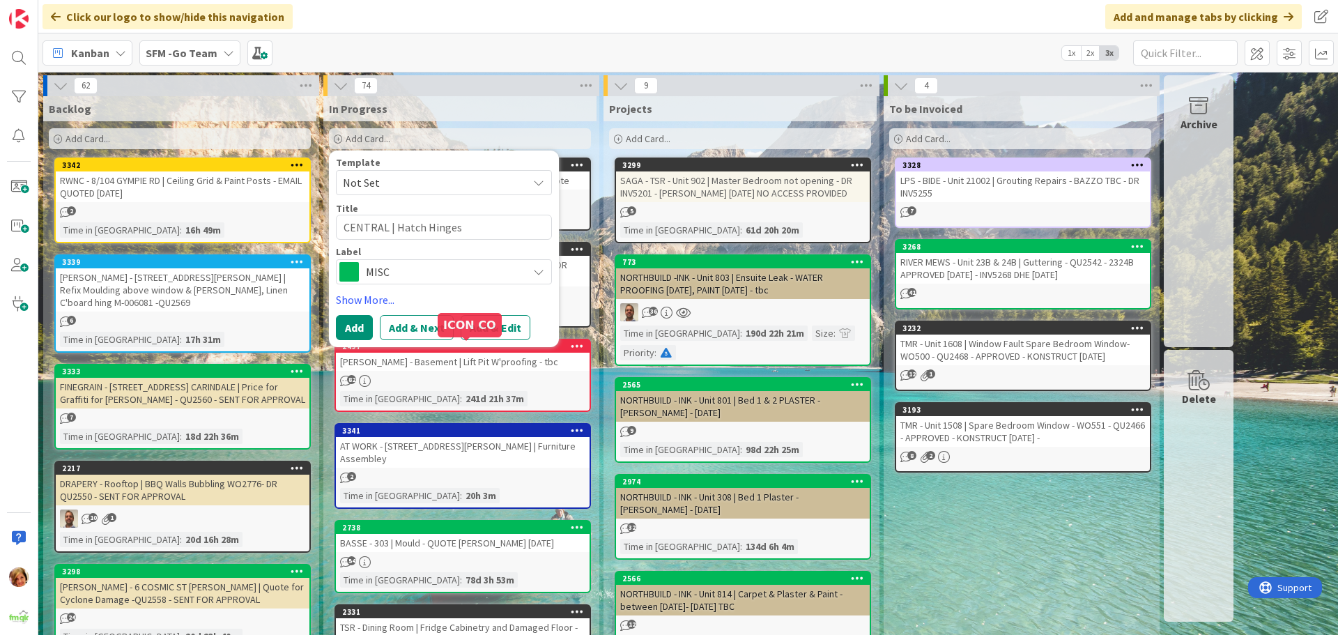
click at [352, 314] on div "Template Not Set Title 22 / 128 CENTRAL | Hatch Hinges Label MISC ARIA [PERSON_…" at bounding box center [444, 249] width 216 height 183
click at [351, 323] on button "Add" at bounding box center [354, 327] width 37 height 25
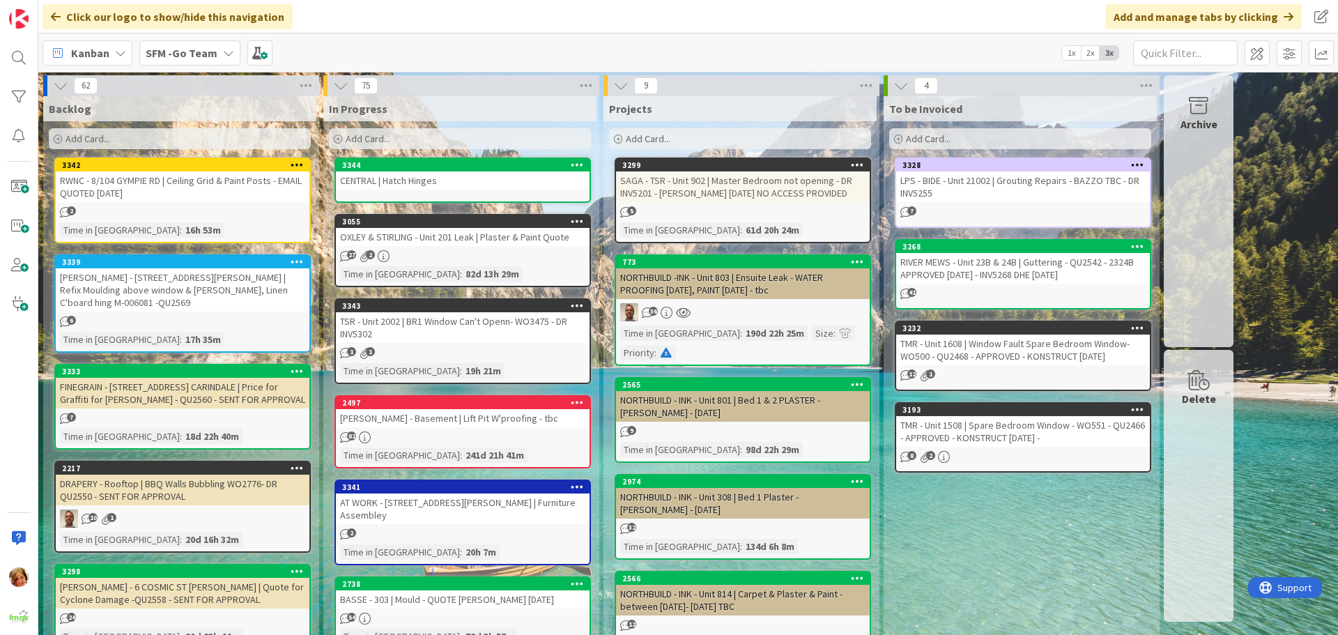
click at [457, 183] on div "CENTRAL | Hatch Hinges" at bounding box center [463, 180] width 254 height 18
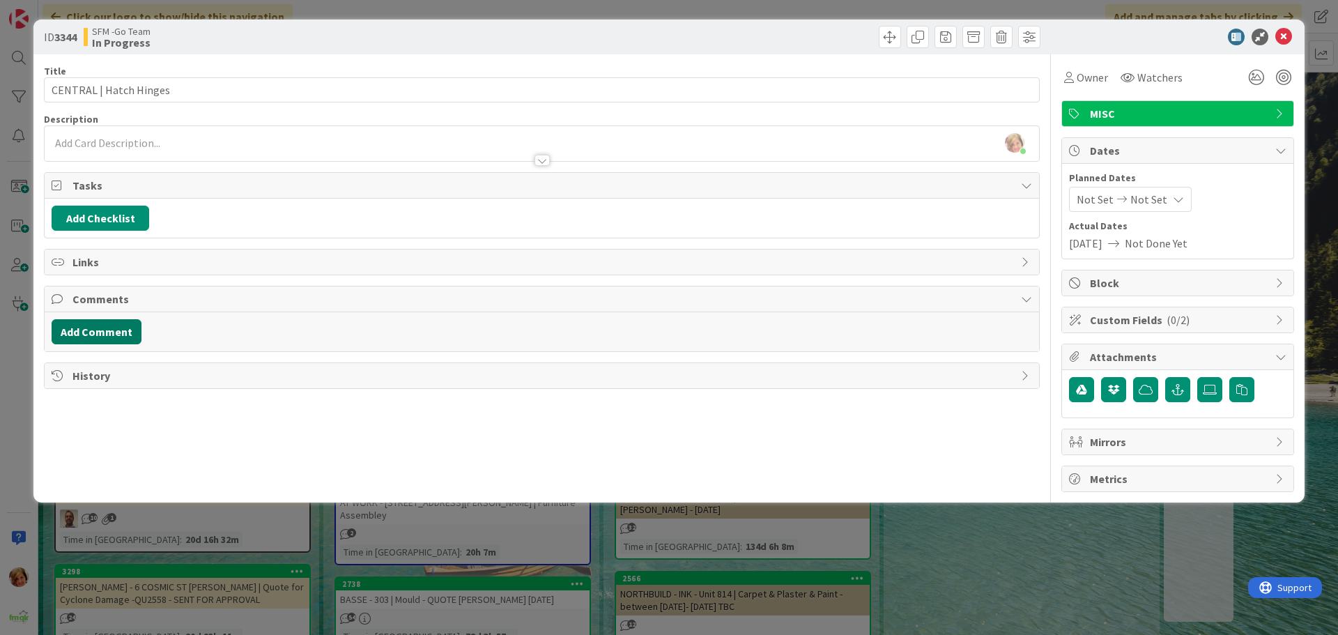
drag, startPoint x: 101, startPoint y: 346, endPoint x: 107, endPoint y: 334, distance: 14.0
click at [101, 341] on div "Add Comment" at bounding box center [542, 331] width 995 height 39
click at [107, 334] on button "Add Comment" at bounding box center [97, 331] width 90 height 25
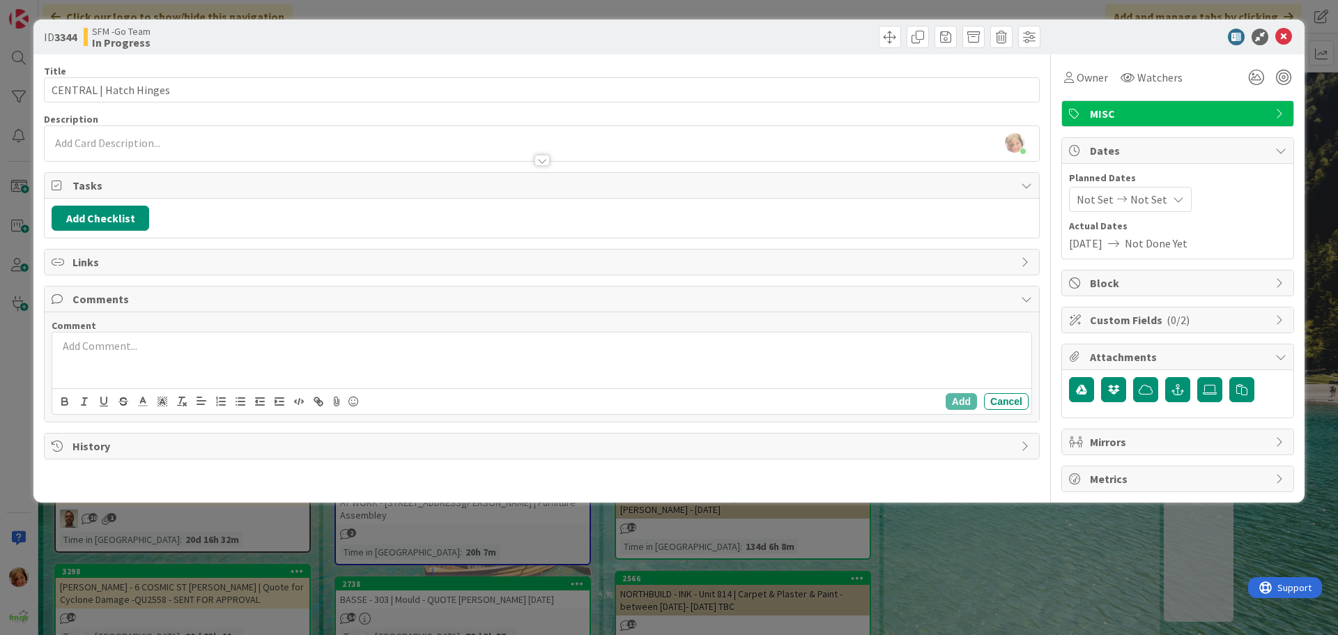
click at [128, 364] on div at bounding box center [541, 360] width 979 height 56
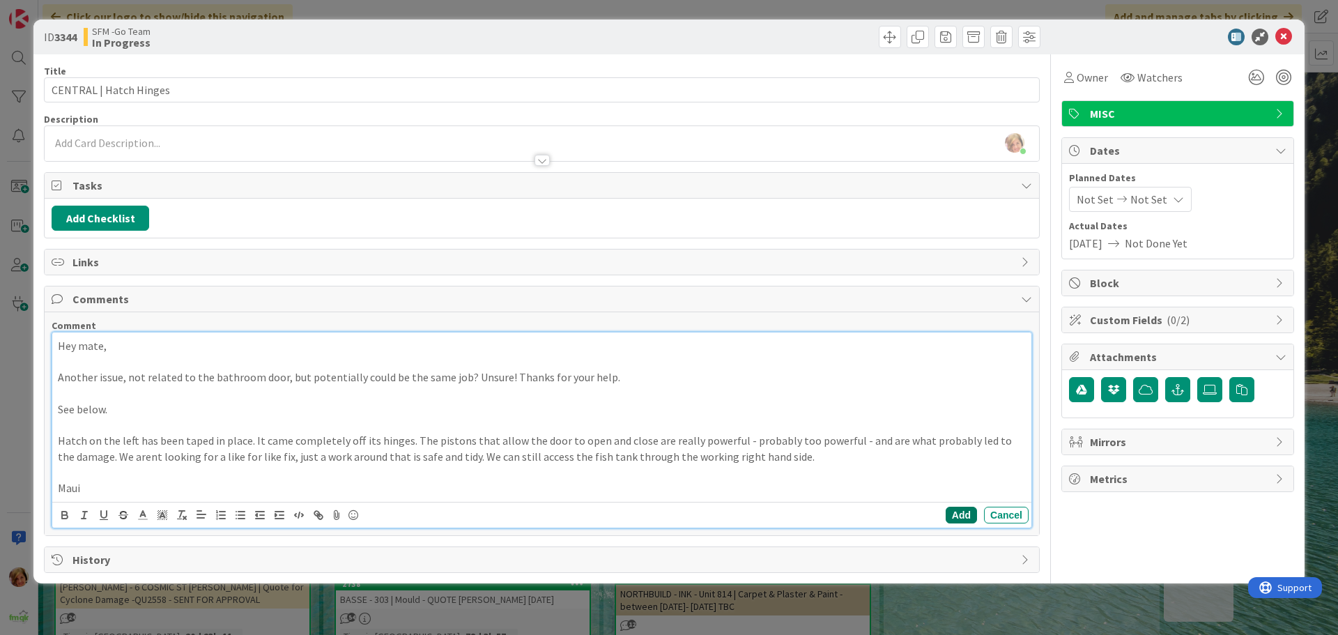
click at [964, 518] on button "Add" at bounding box center [961, 515] width 31 height 17
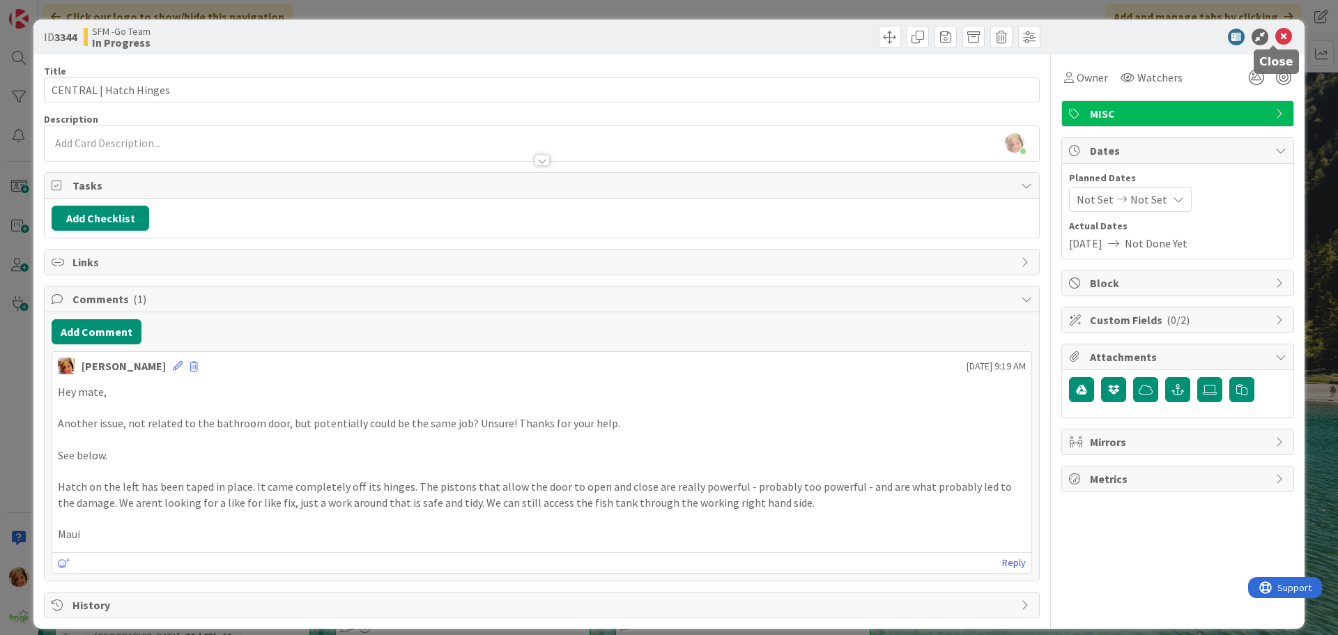
click at [1275, 38] on icon at bounding box center [1283, 37] width 17 height 17
